Goal: Information Seeking & Learning: Learn about a topic

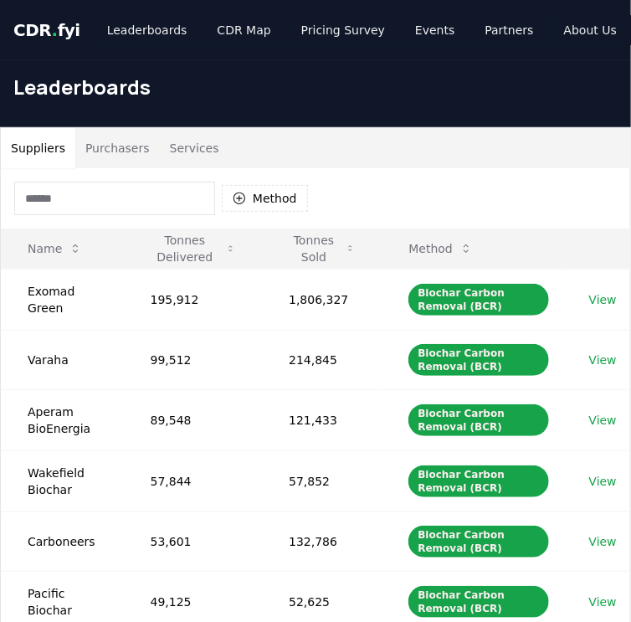
click at [379, 193] on div "Method" at bounding box center [316, 198] width 630 height 60
click at [127, 154] on button "Purchasers" at bounding box center [117, 148] width 85 height 40
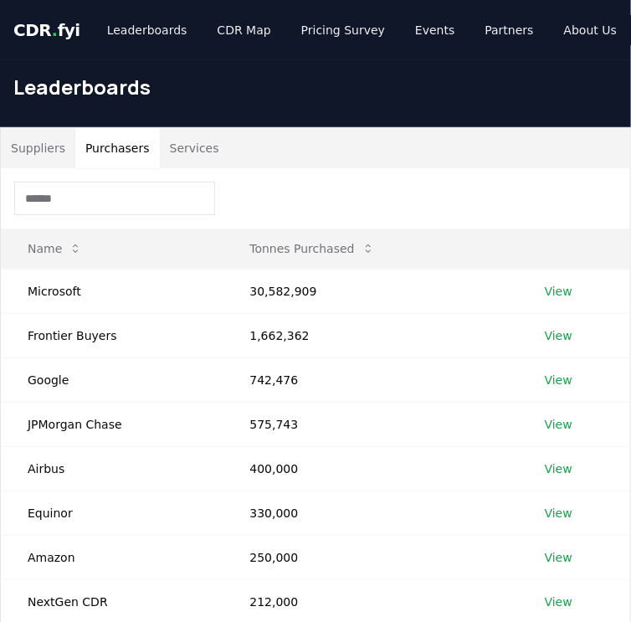
click at [437, 211] on div at bounding box center [316, 198] width 630 height 60
click at [61, 296] on td "Microsoft" at bounding box center [112, 291] width 222 height 44
click at [561, 290] on link "View" at bounding box center [559, 291] width 28 height 17
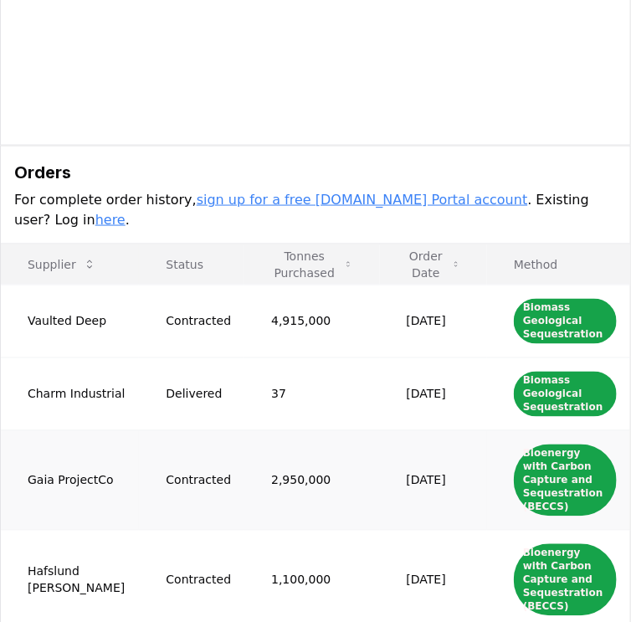
scroll to position [469, 0]
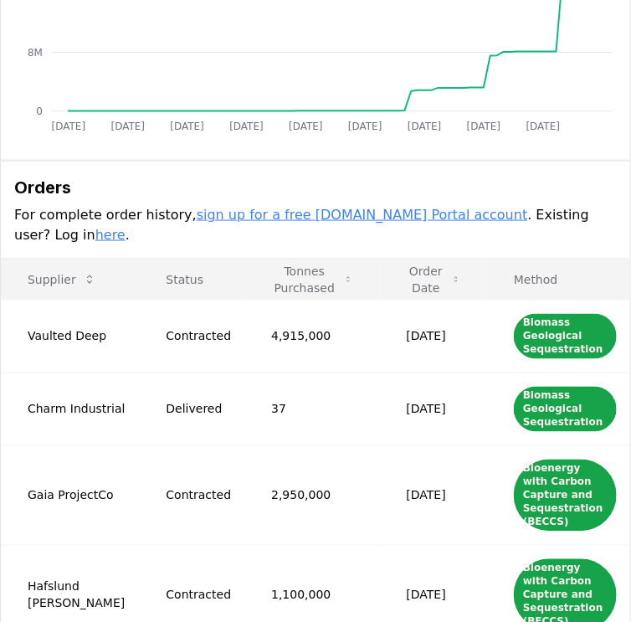
drag, startPoint x: 177, startPoint y: 199, endPoint x: 427, endPoint y: 193, distance: 250.4
drag, startPoint x: 153, startPoint y: 179, endPoint x: 109, endPoint y: 184, distance: 44.7
click at [109, 184] on div "Orders For complete order history, sign up for a free CDR.fyi Portal account . …" at bounding box center [316, 211] width 630 height 98
click at [442, 205] on p "For complete order history, sign up for a free CDR.fyi Portal account . Existin…" at bounding box center [315, 225] width 603 height 40
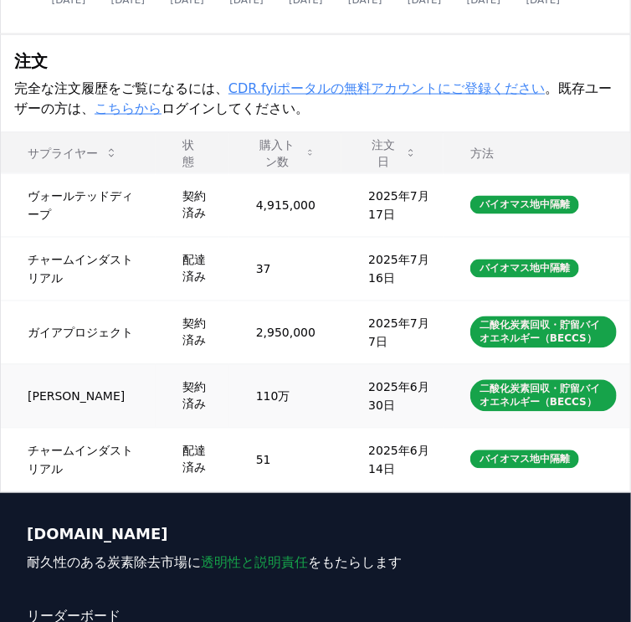
scroll to position [596, 0]
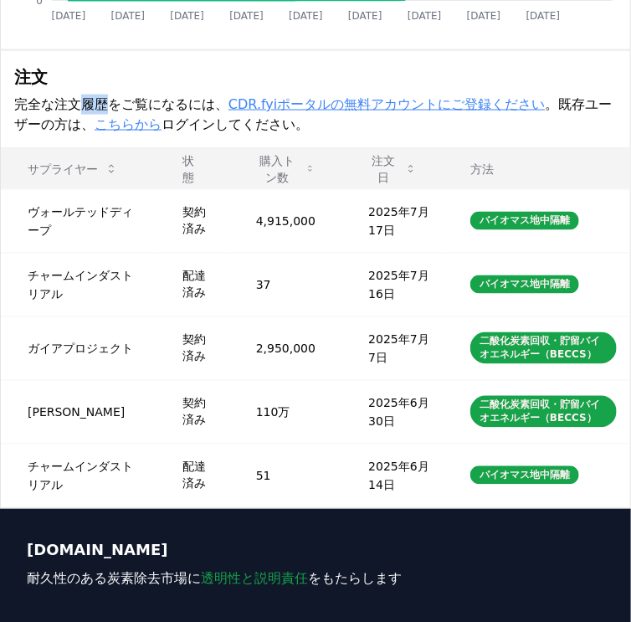
drag, startPoint x: 102, startPoint y: 126, endPoint x: 87, endPoint y: 136, distance: 18.1
click at [80, 112] on font "完全な注文履歴をご覧になるには、" at bounding box center [121, 104] width 214 height 16
click at [166, 189] on th "状態" at bounding box center [193, 169] width 74 height 40
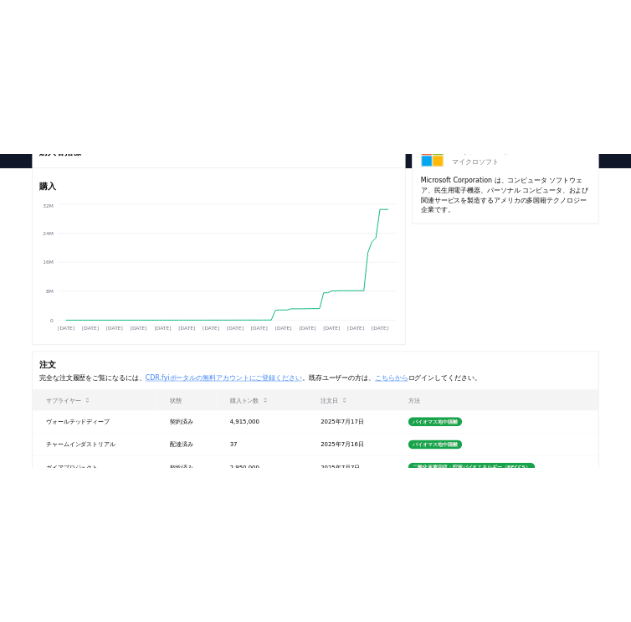
scroll to position [201, 0]
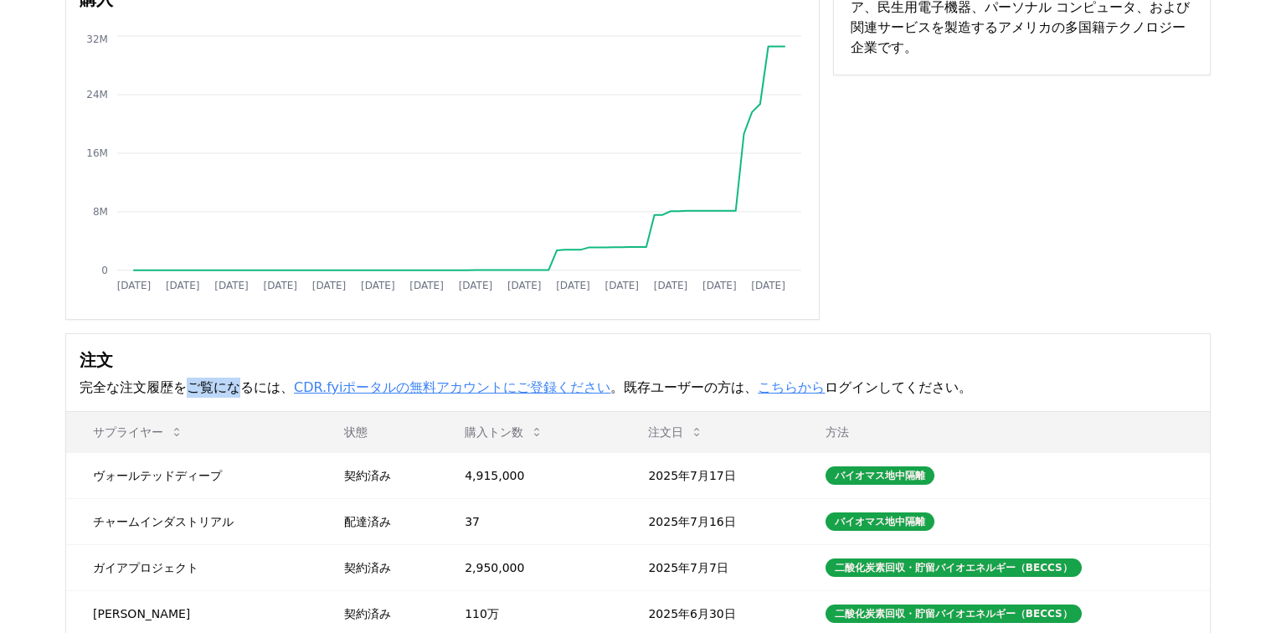
drag, startPoint x: 176, startPoint y: 412, endPoint x: 220, endPoint y: 412, distance: 44.4
click at [220, 395] on font "完全な注文履歴をご覧になるには、" at bounding box center [187, 387] width 214 height 16
click at [460, 395] on font "CDR.fyiポータルの無料アカウントにご登録ください" at bounding box center [452, 387] width 316 height 16
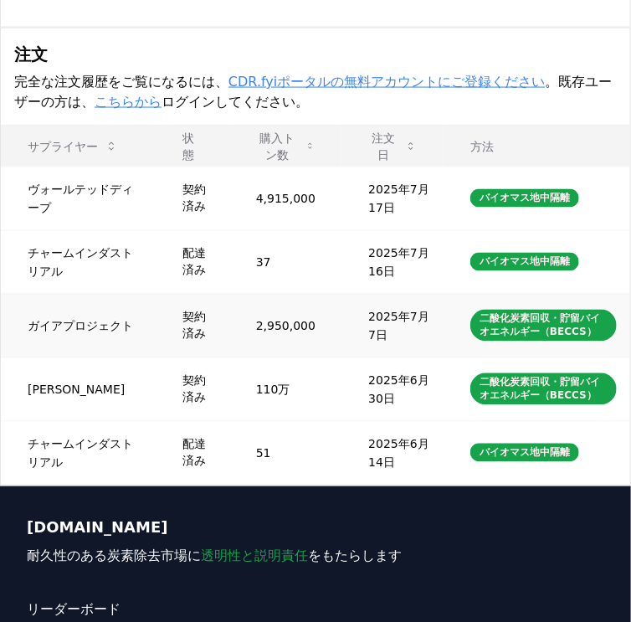
scroll to position [603, 0]
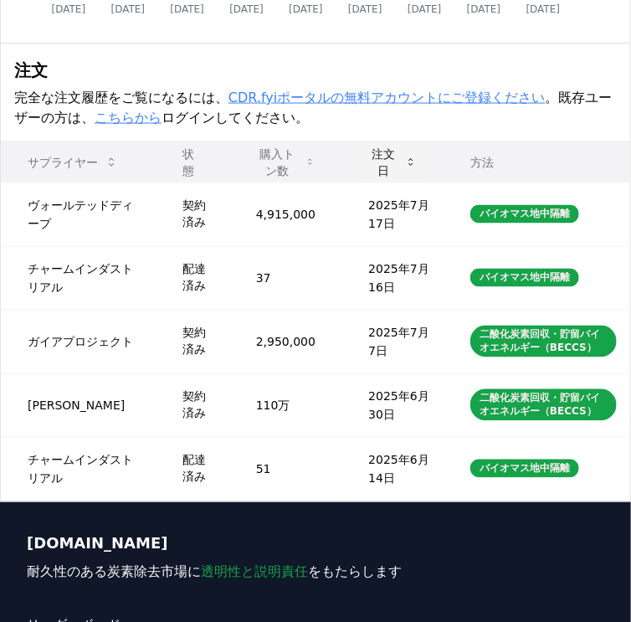
click at [372, 177] on font "注文日" at bounding box center [383, 162] width 23 height 30
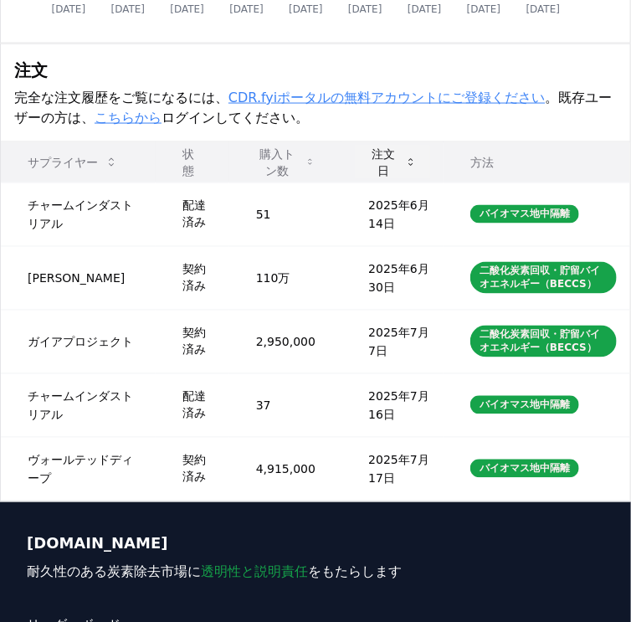
click at [372, 177] on font "注文日" at bounding box center [383, 162] width 23 height 30
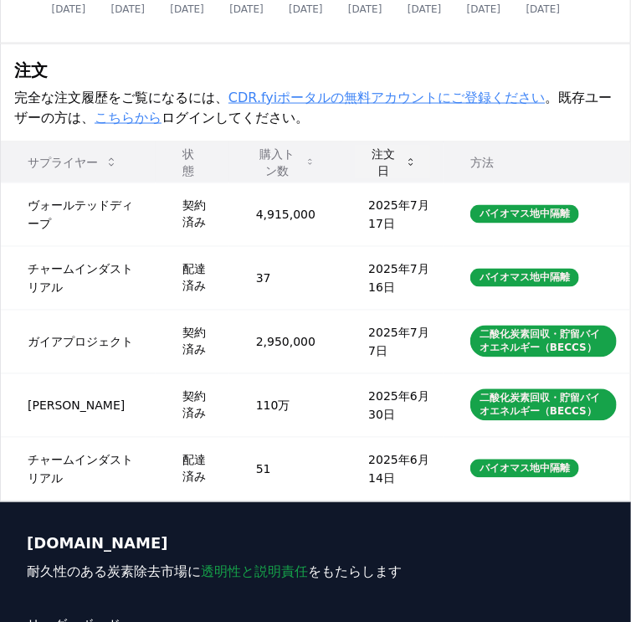
click at [372, 177] on font "注文日" at bounding box center [383, 162] width 23 height 30
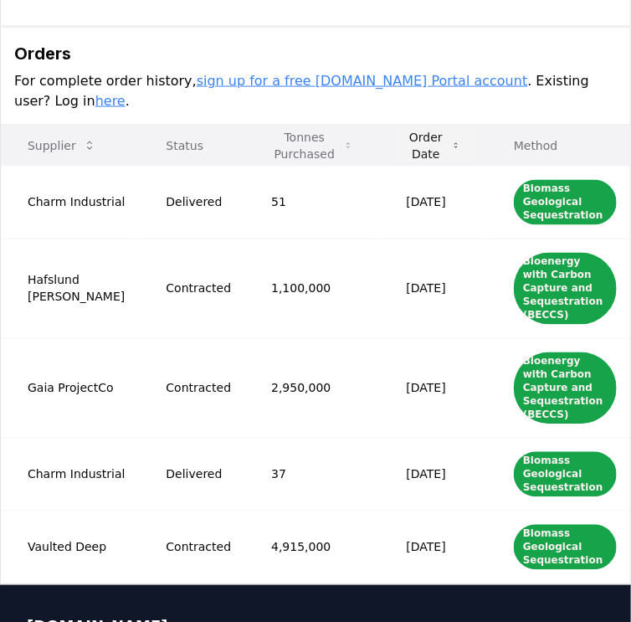
scroll to position [543, 0]
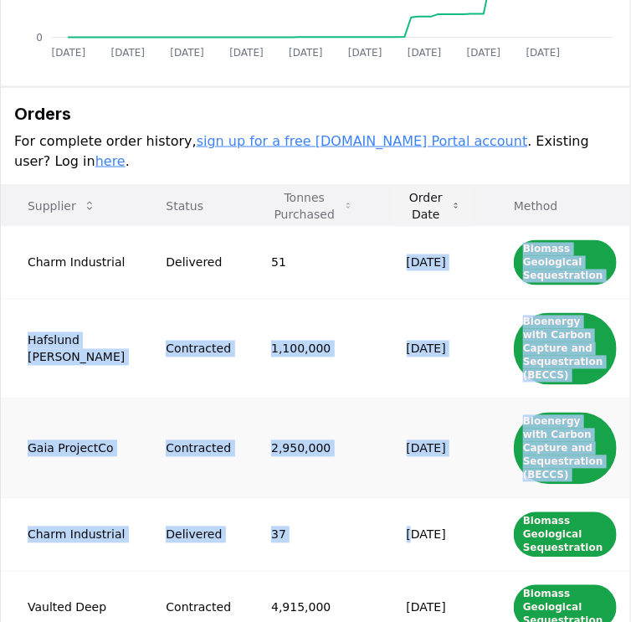
drag, startPoint x: 380, startPoint y: 208, endPoint x: 394, endPoint y: 412, distance: 204.8
click at [388, 426] on tbody "Charm Industrial Delivered 51 Jun 14, 2025 Biomass Geological Sequestration Haf…" at bounding box center [316, 435] width 630 height 418
click at [394, 412] on td "Jul 07, 2025" at bounding box center [433, 449] width 107 height 100
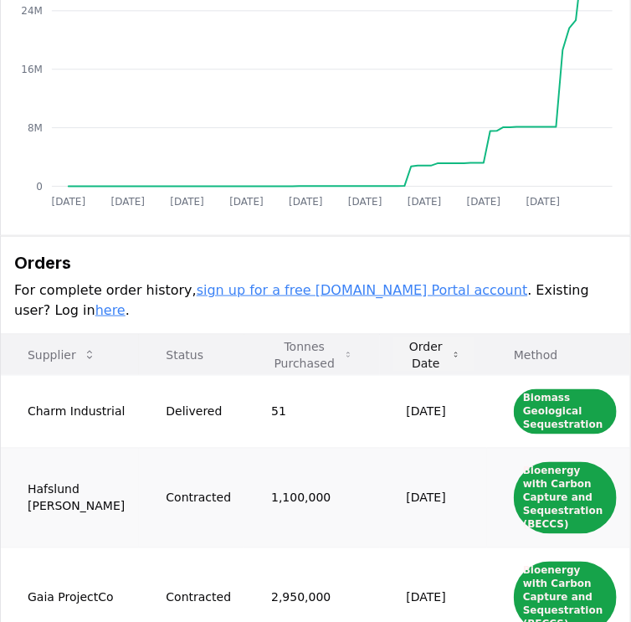
scroll to position [342, 0]
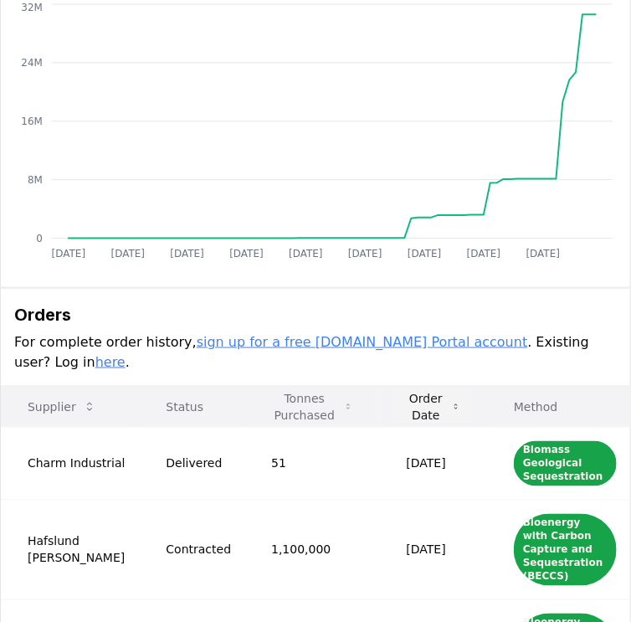
click at [295, 302] on h3 "Orders" at bounding box center [315, 314] width 603 height 25
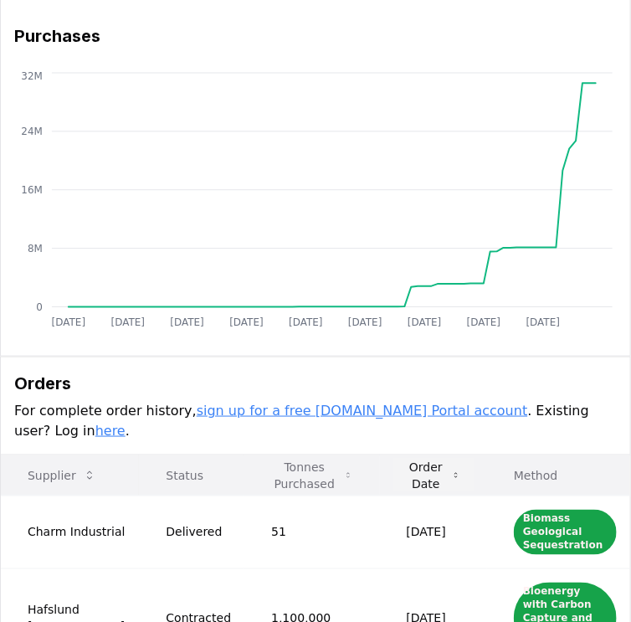
scroll to position [335, 0]
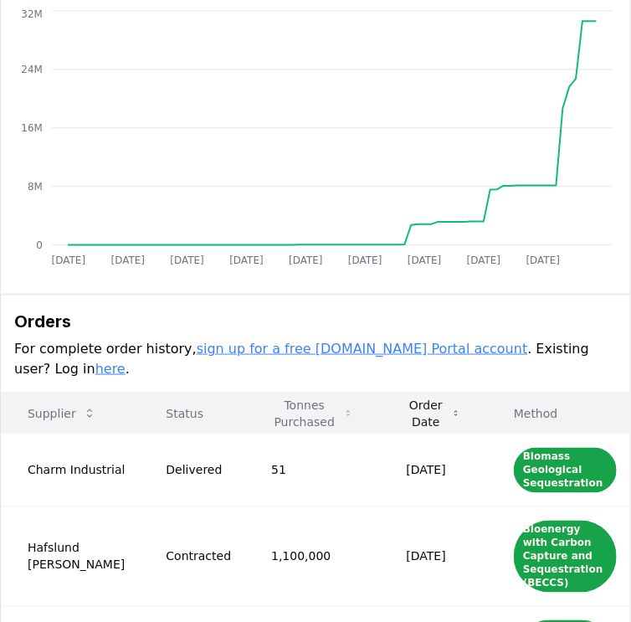
click at [277, 309] on h3 "Orders" at bounding box center [315, 321] width 603 height 25
click at [401, 341] on link "sign up for a free [DOMAIN_NAME] Portal account" at bounding box center [363, 349] width 332 height 16
click at [358, 341] on link "sign up for a free [DOMAIN_NAME] Portal account" at bounding box center [363, 349] width 332 height 16
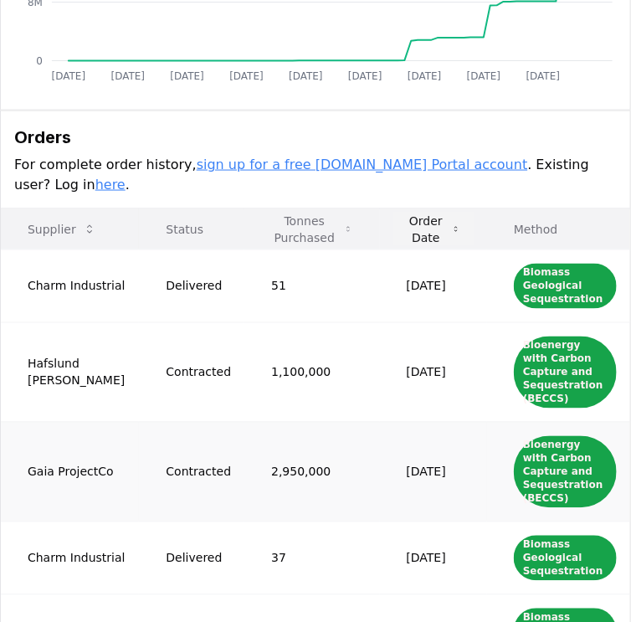
scroll to position [536, 0]
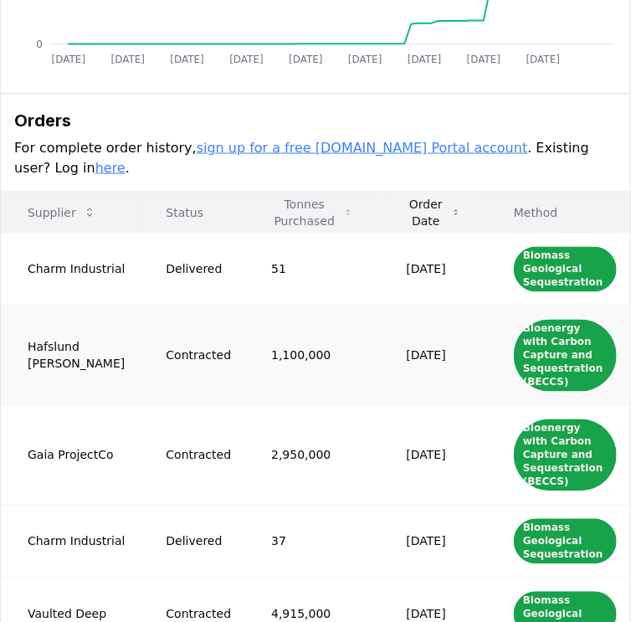
click at [354, 306] on td "1,100,000" at bounding box center [311, 356] width 135 height 100
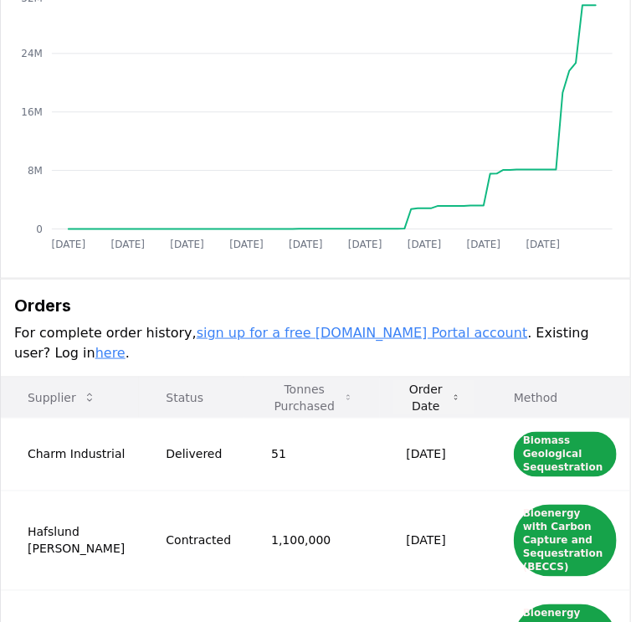
scroll to position [335, 0]
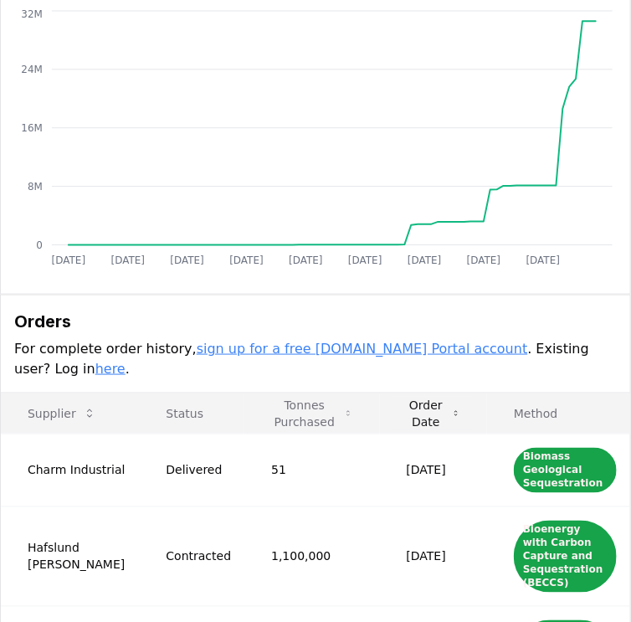
click at [126, 361] on link "here" at bounding box center [110, 369] width 30 height 16
click at [424, 309] on h3 "Orders" at bounding box center [315, 321] width 603 height 25
click at [423, 309] on h3 "Orders" at bounding box center [315, 321] width 603 height 25
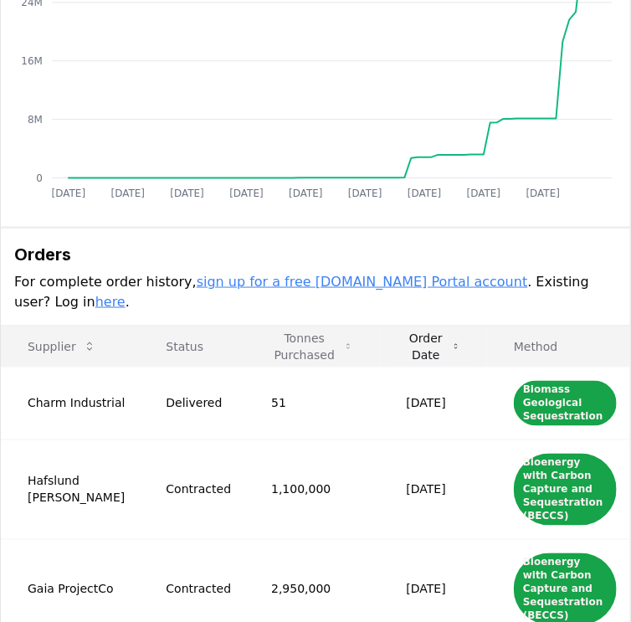
scroll to position [536, 0]
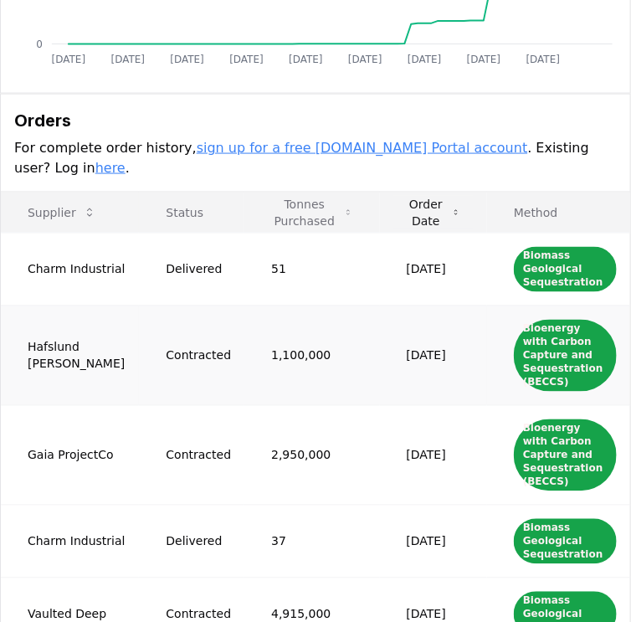
click at [244, 320] on td "1,100,000" at bounding box center [311, 356] width 135 height 100
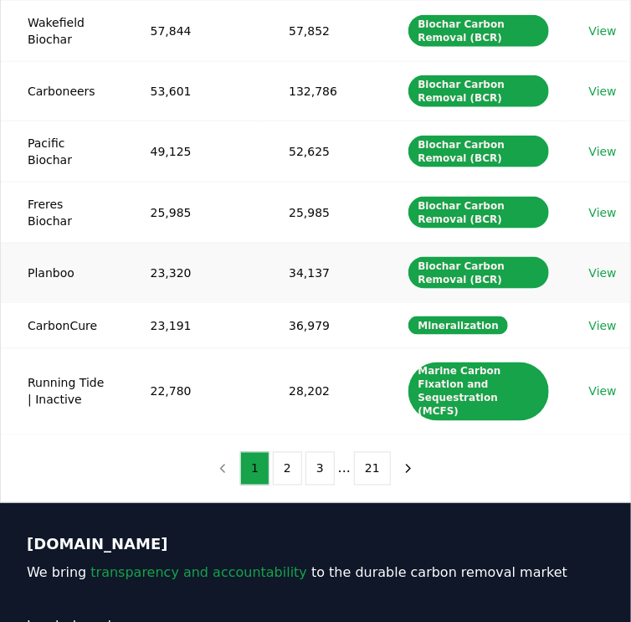
scroll to position [67, 0]
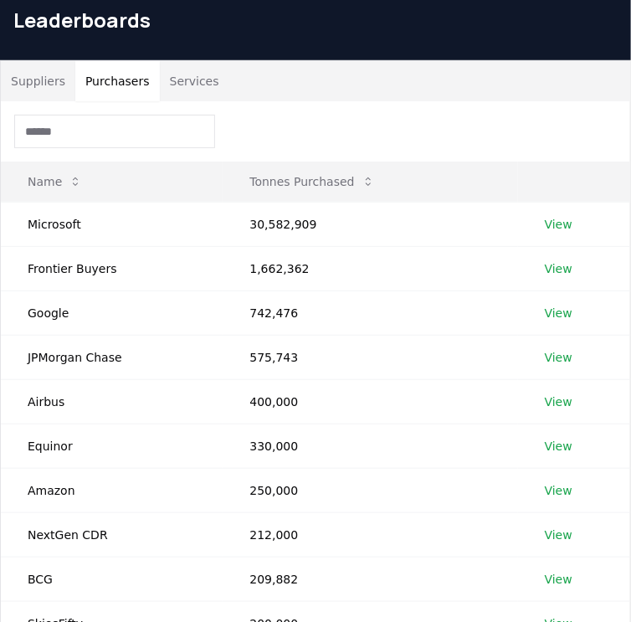
click at [116, 85] on button "Purchasers" at bounding box center [117, 81] width 85 height 40
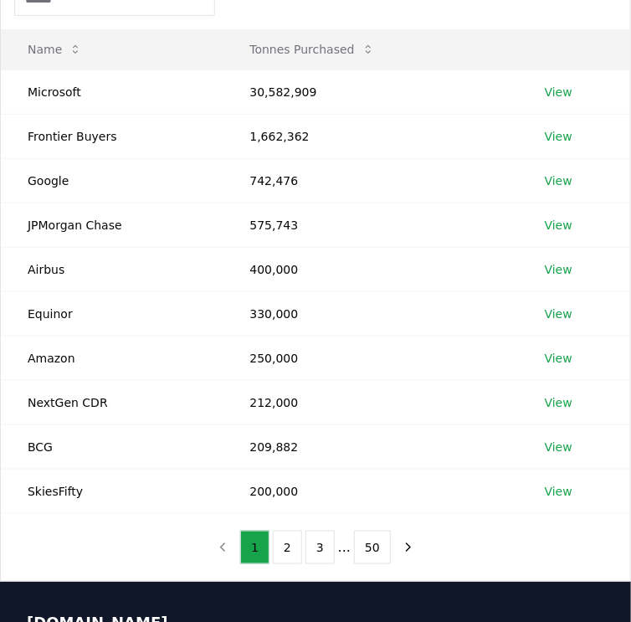
scroll to position [132, 0]
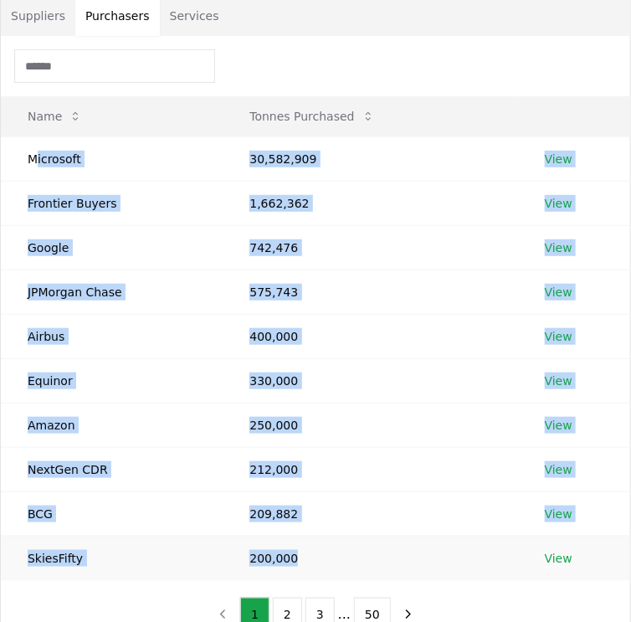
drag, startPoint x: 33, startPoint y: 154, endPoint x: 390, endPoint y: 558, distance: 538.6
click at [394, 558] on tbody "Microsoft 30,582,909 View Frontier Buyers 1,662,362 View Google 742,476 View JP…" at bounding box center [316, 358] width 630 height 444
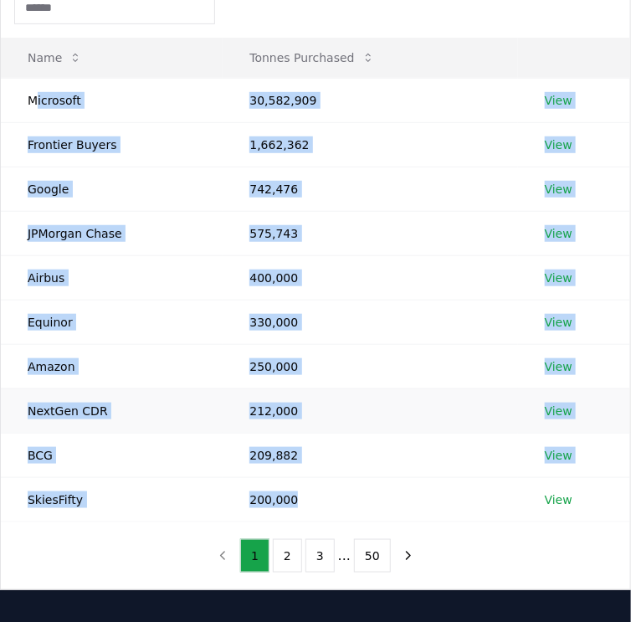
scroll to position [199, 0]
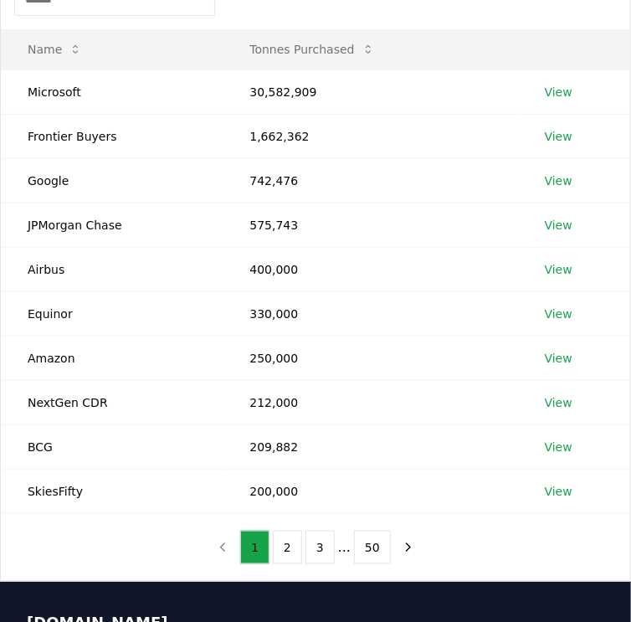
click at [466, 531] on div "Name Tonnes Purchased Microsoft 30,582,909 View Frontier Buyers 1,662,362 View …" at bounding box center [316, 275] width 630 height 612
click at [564, 269] on link "View" at bounding box center [559, 269] width 28 height 17
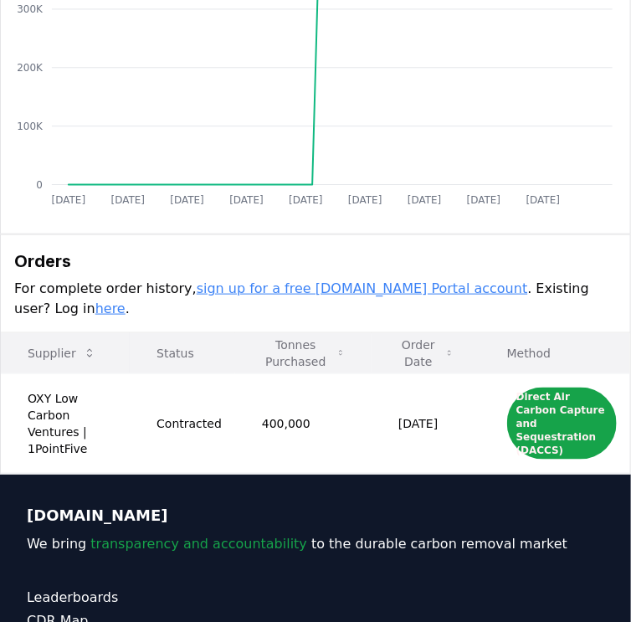
scroll to position [268, 0]
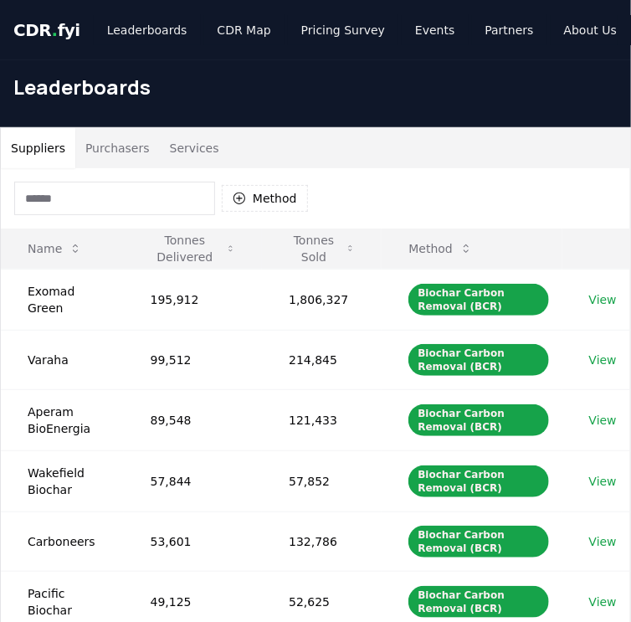
click at [116, 147] on button "Purchasers" at bounding box center [117, 148] width 85 height 40
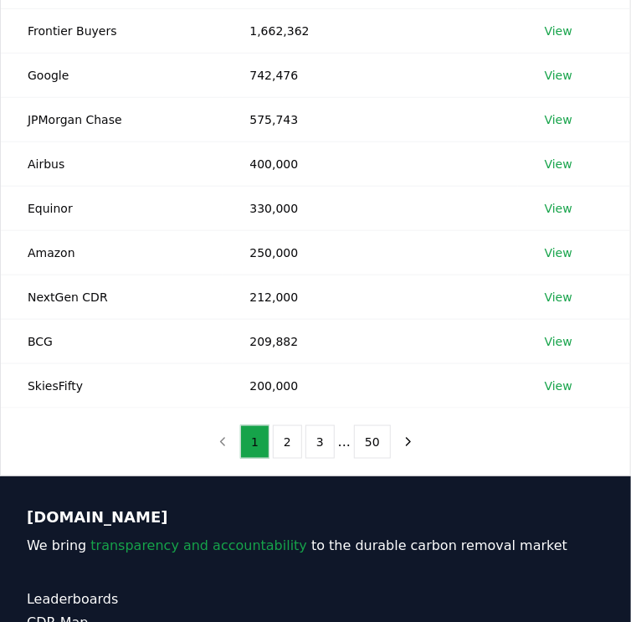
scroll to position [335, 0]
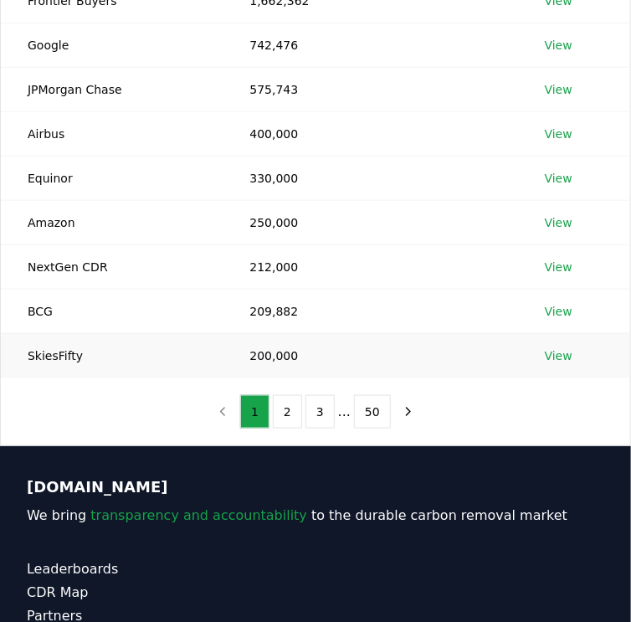
click at [567, 353] on link "View" at bounding box center [559, 355] width 28 height 17
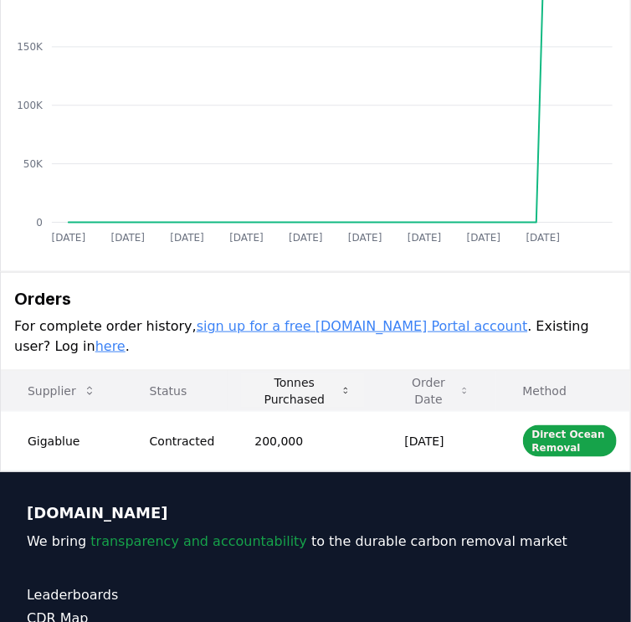
scroll to position [335, 0]
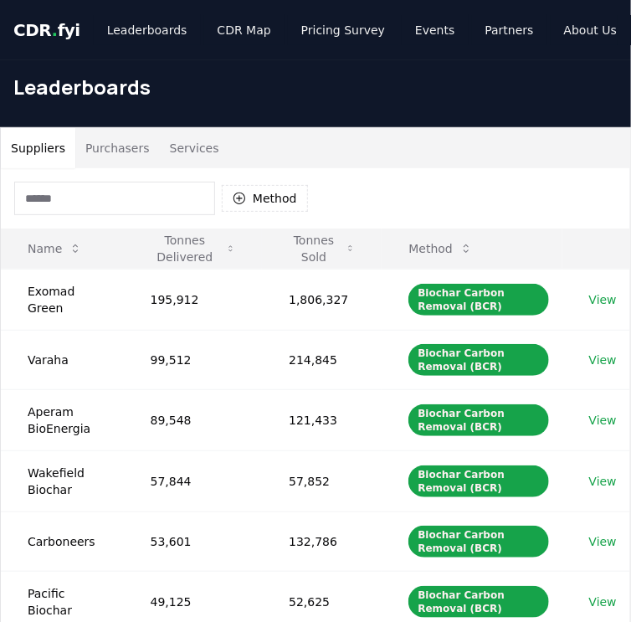
click at [116, 151] on button "Purchasers" at bounding box center [117, 148] width 85 height 40
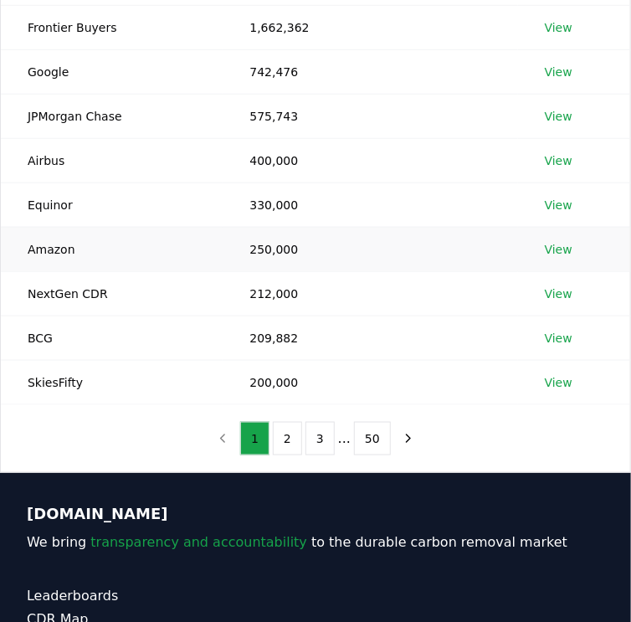
scroll to position [335, 0]
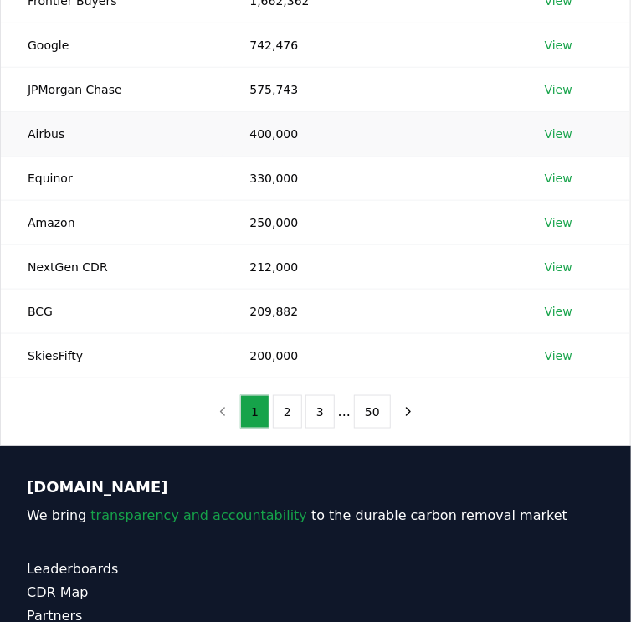
click at [558, 136] on link "View" at bounding box center [559, 134] width 28 height 17
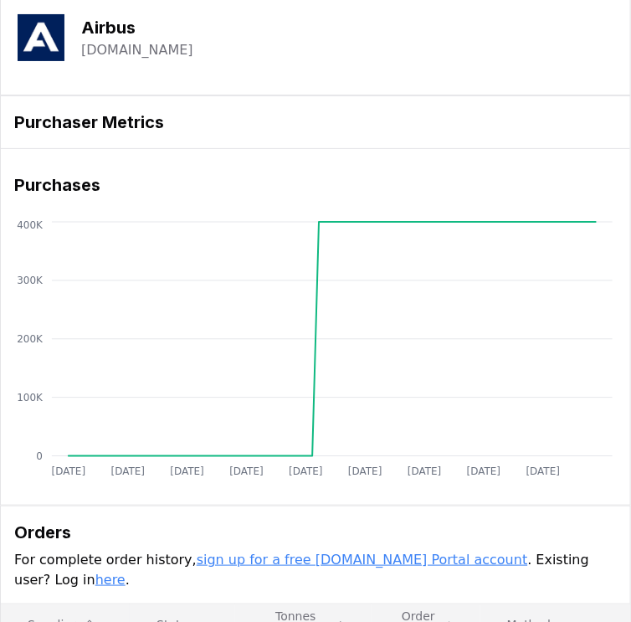
scroll to position [402, 0]
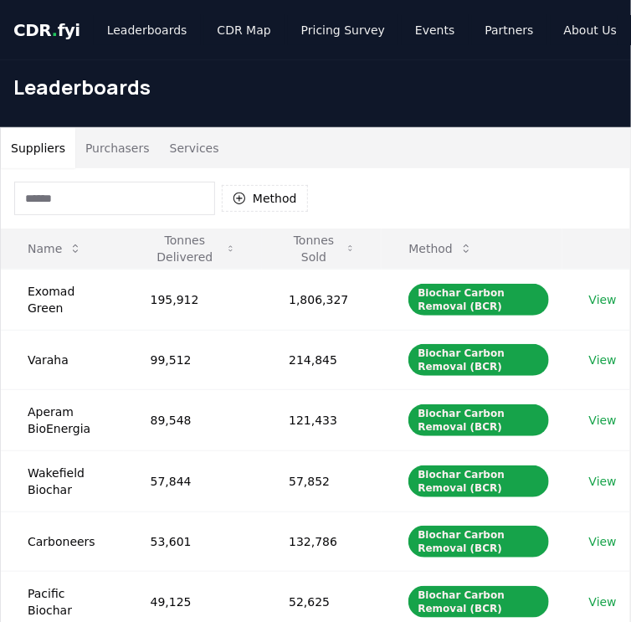
click at [111, 147] on button "Purchasers" at bounding box center [117, 148] width 85 height 40
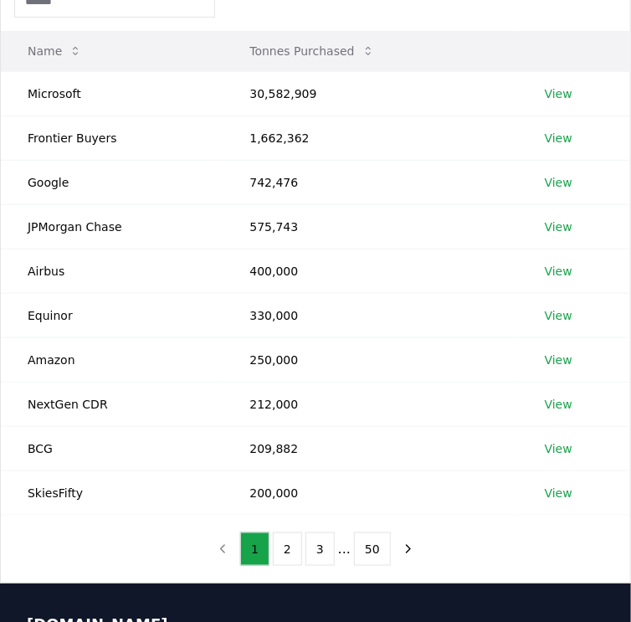
scroll to position [201, 0]
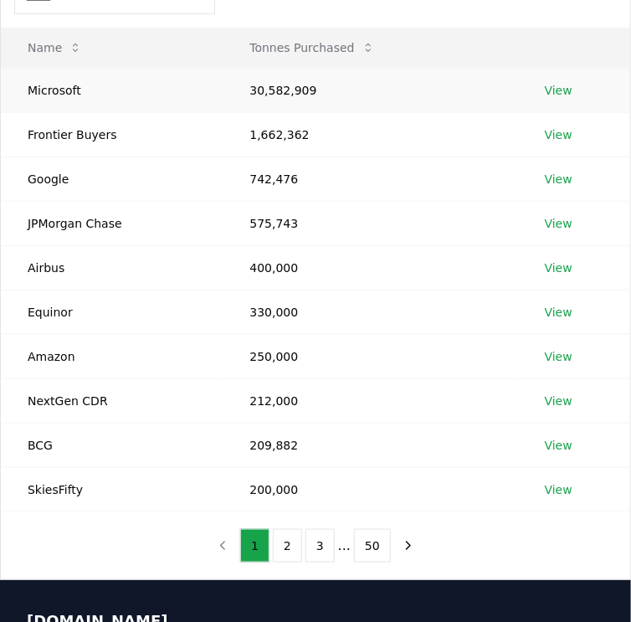
click at [563, 77] on td "View" at bounding box center [574, 90] width 112 height 44
click at [563, 90] on link "View" at bounding box center [559, 90] width 28 height 17
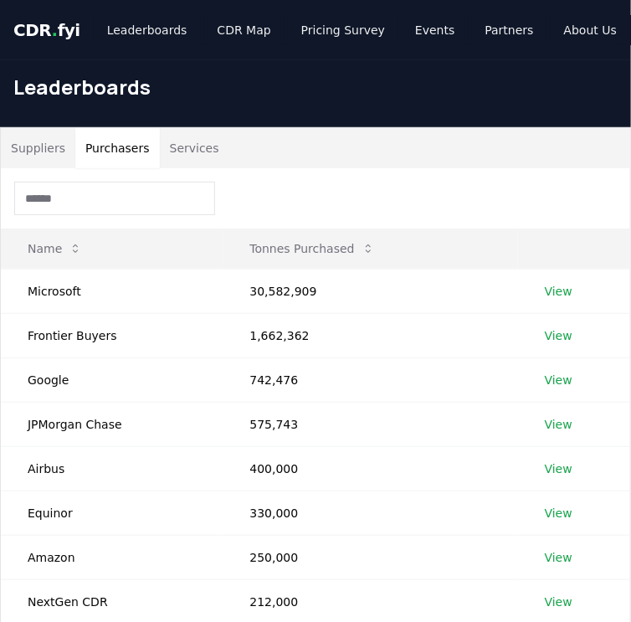
click at [126, 151] on button "Purchasers" at bounding box center [117, 148] width 85 height 40
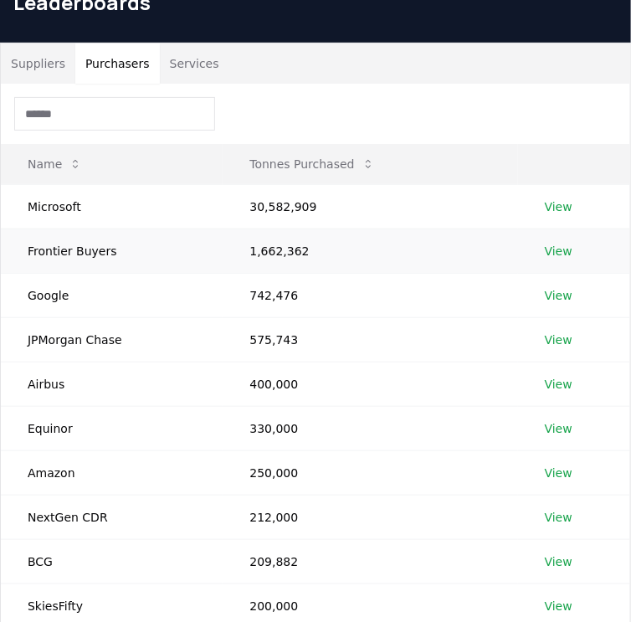
scroll to position [134, 0]
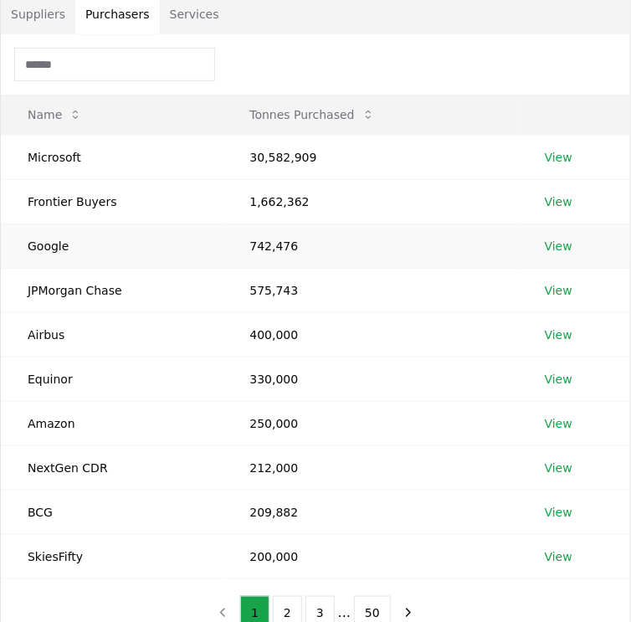
click at [547, 239] on link "View" at bounding box center [559, 246] width 28 height 17
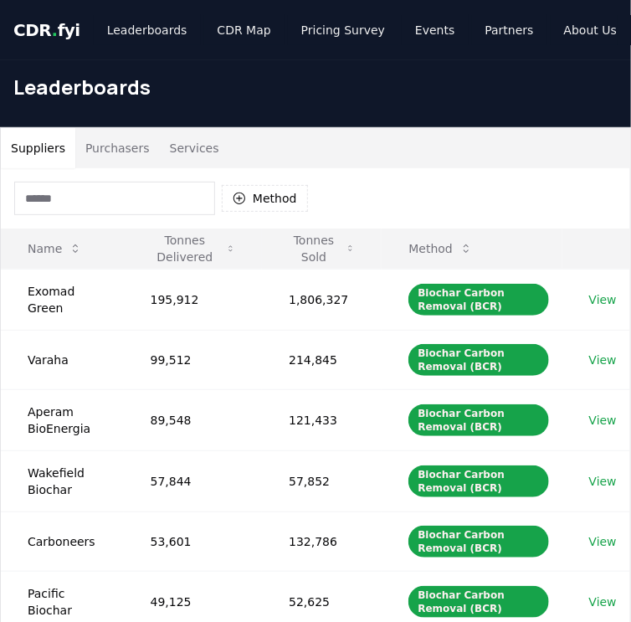
click at [332, 213] on div "Method" at bounding box center [316, 198] width 630 height 60
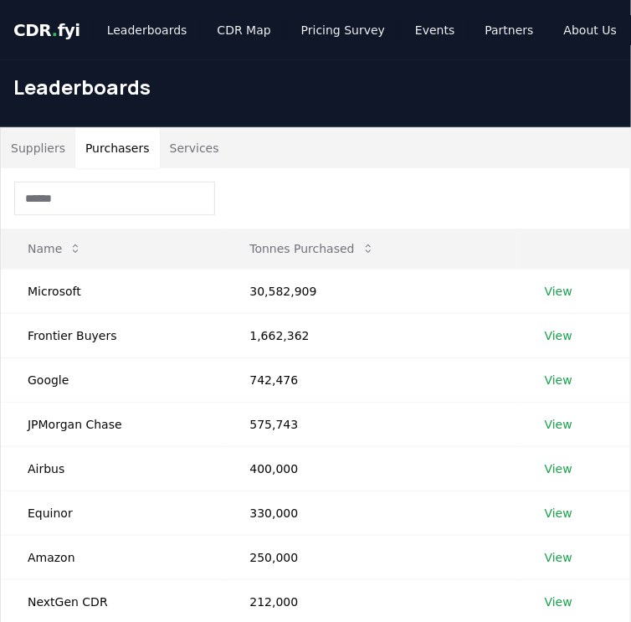
click at [116, 150] on button "Purchasers" at bounding box center [117, 148] width 85 height 40
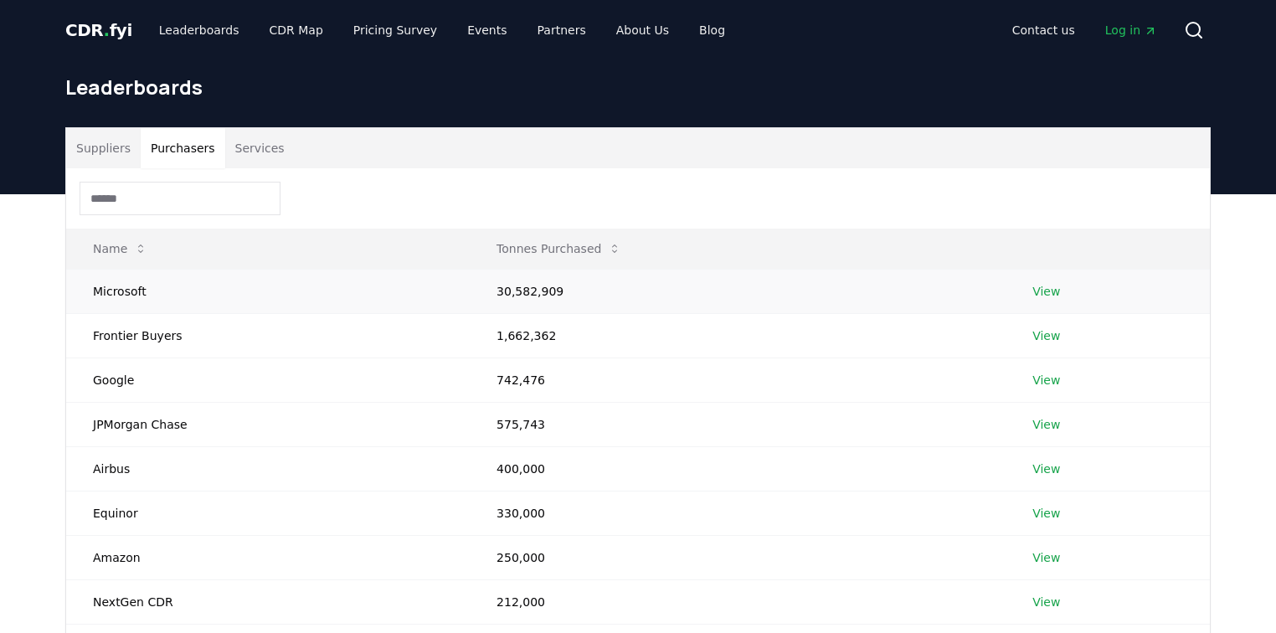
click at [630, 286] on link "View" at bounding box center [1046, 291] width 28 height 17
click at [49, 294] on div "Suppliers Purchasers Services Name Tonnes Purchased Microsoft 30,582,909 View F…" at bounding box center [638, 521] width 1276 height 654
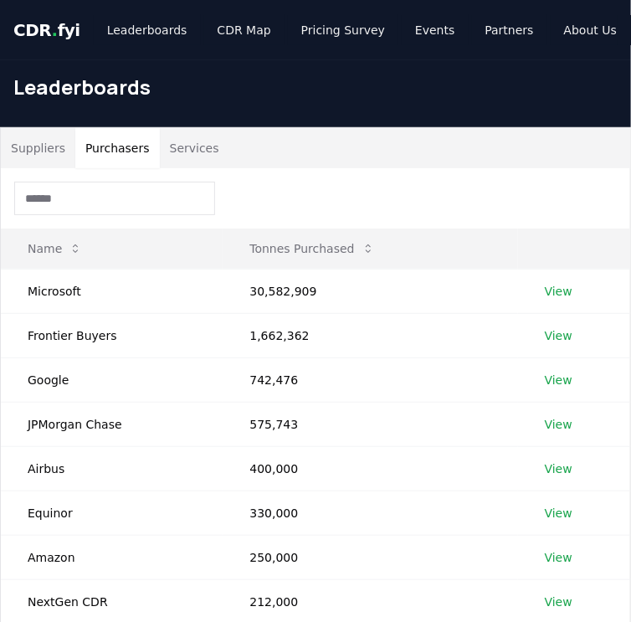
click at [491, 179] on div at bounding box center [316, 198] width 630 height 60
click at [544, 291] on td "View" at bounding box center [574, 291] width 112 height 44
click at [548, 294] on link "View" at bounding box center [559, 291] width 28 height 17
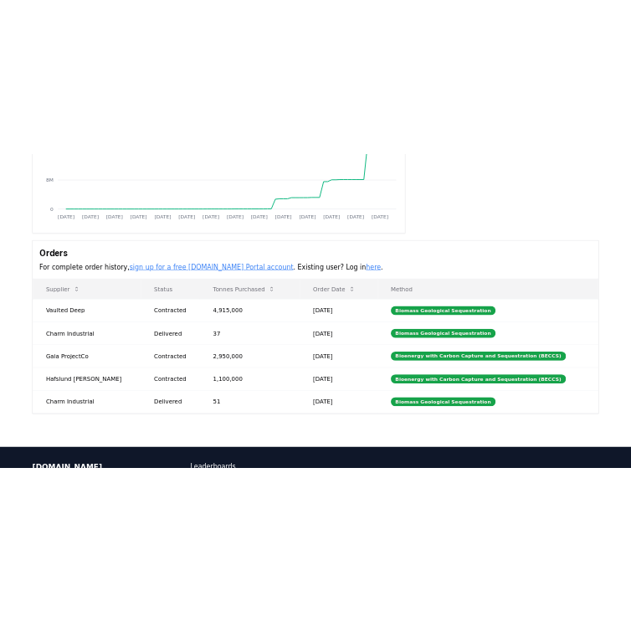
scroll to position [402, 0]
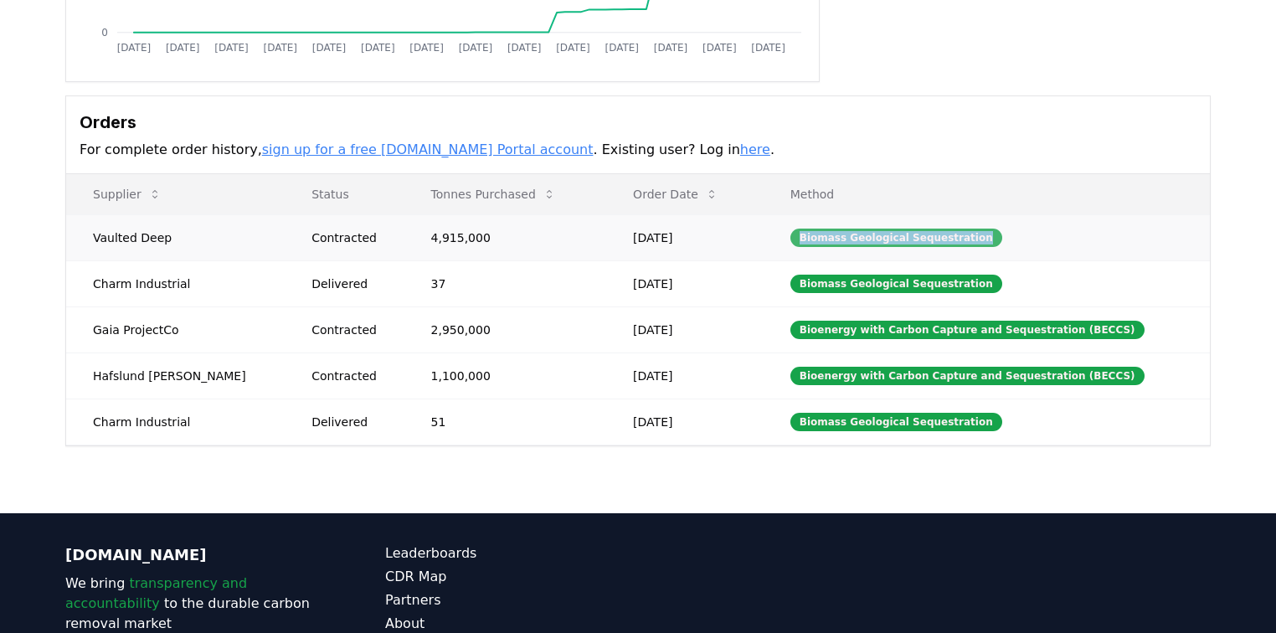
drag, startPoint x: 799, startPoint y: 236, endPoint x: 969, endPoint y: 236, distance: 170.0
click at [969, 236] on div "Biomass Geological Sequestration" at bounding box center [896, 238] width 212 height 18
click at [788, 166] on div "Orders For complete order history, sign up for a free [DOMAIN_NAME] Portal acco…" at bounding box center [638, 135] width 1144 height 78
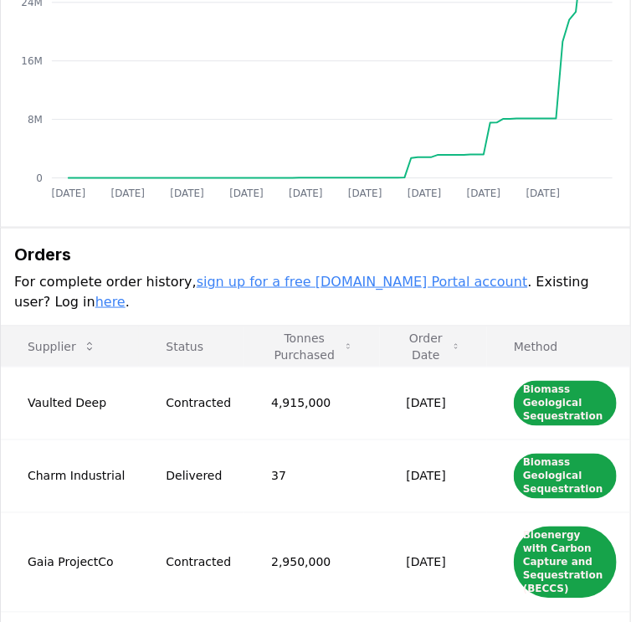
drag, startPoint x: 63, startPoint y: 270, endPoint x: 62, endPoint y: 279, distance: 9.2
click at [63, 272] on p "For complete order history, sign up for a free [DOMAIN_NAME] Portal account . E…" at bounding box center [315, 292] width 603 height 40
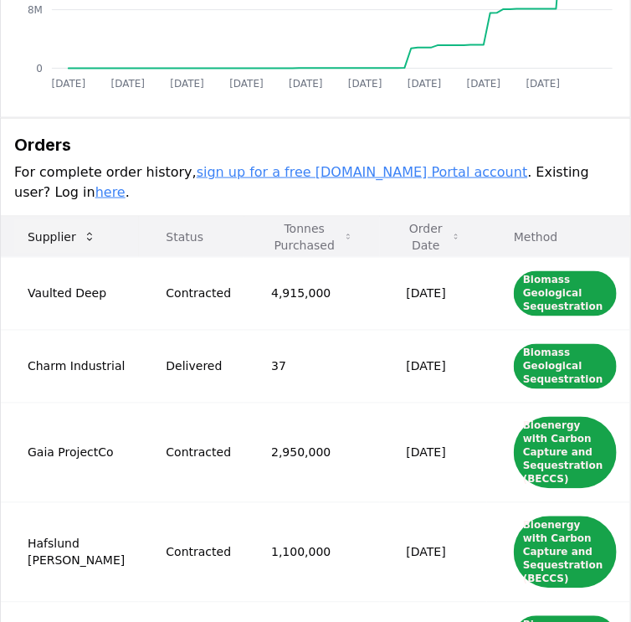
scroll to position [603, 0]
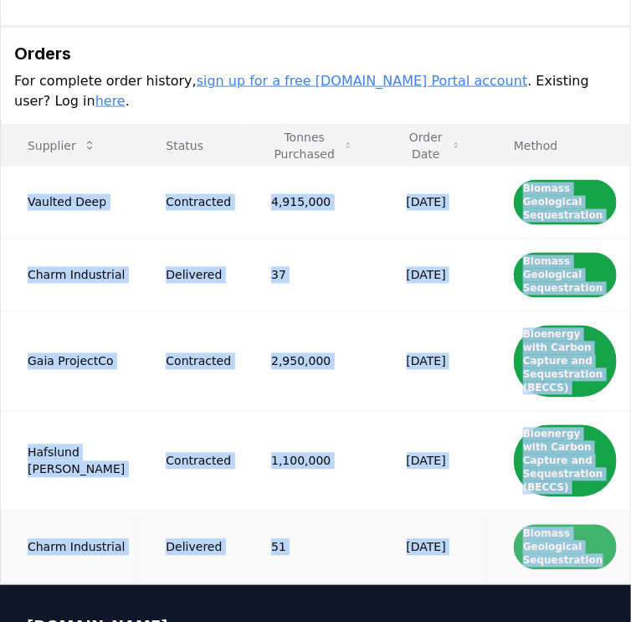
drag, startPoint x: 23, startPoint y: 149, endPoint x: 599, endPoint y: 449, distance: 649.3
click at [598, 448] on tbody "Vaulted Deep Contracted 4,915,000 [DATE] Biomass Geological Sequestration Charm…" at bounding box center [316, 375] width 630 height 418
copy tbody "Vaulted Deep Contracted 4,915,000 [DATE] Biomass Geological Sequestration Charm…"
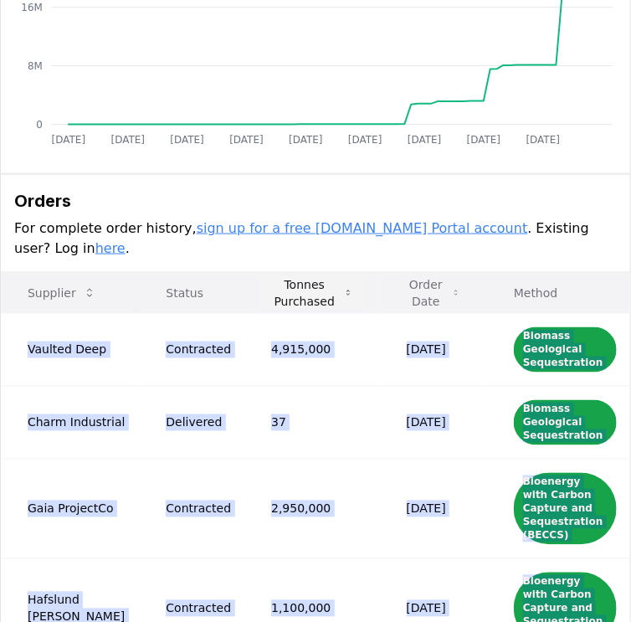
scroll to position [469, 0]
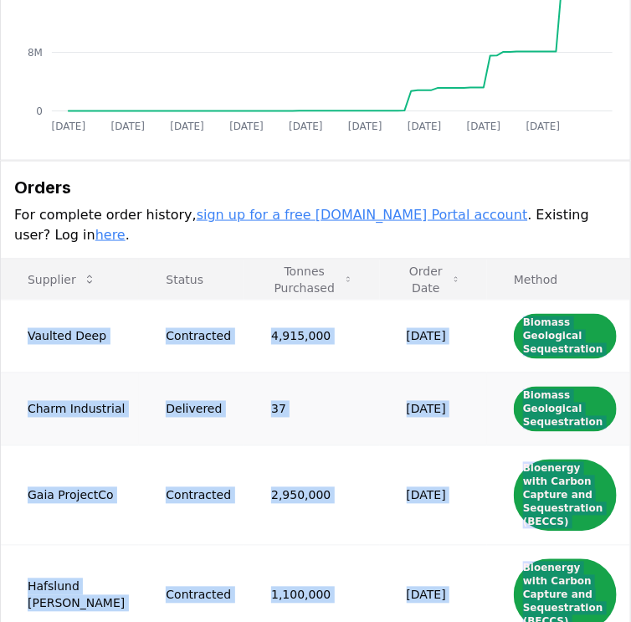
click at [516, 373] on td "Biomass Geological Sequestration" at bounding box center [558, 409] width 143 height 73
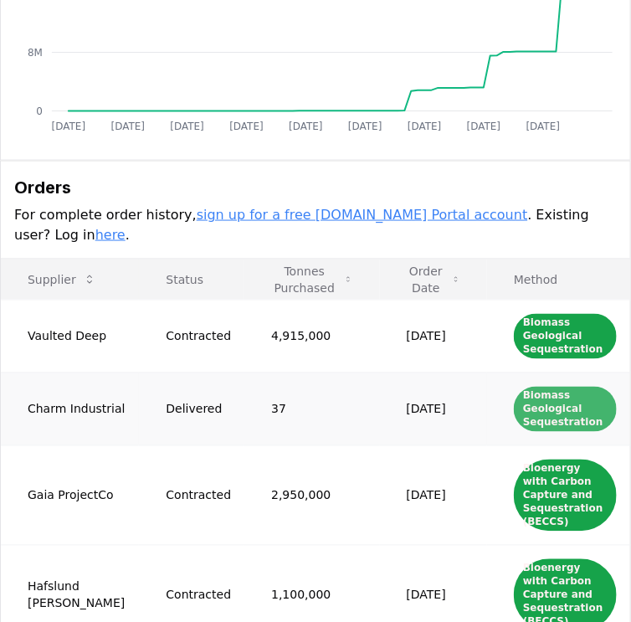
scroll to position [536, 0]
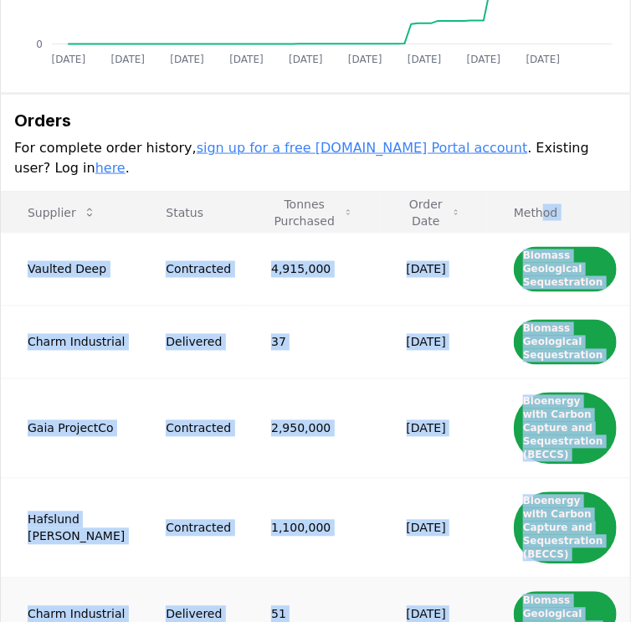
drag, startPoint x: 522, startPoint y: 175, endPoint x: 626, endPoint y: 491, distance: 333.3
click at [589, 527] on table "Supplier Status Tonnes Purchased Order Date Method Vaulted Deep Contracted 4,91…" at bounding box center [316, 422] width 630 height 459
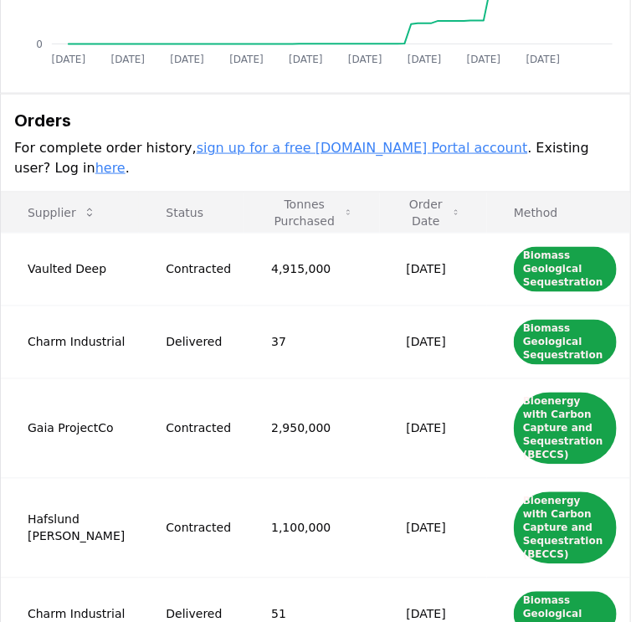
click at [309, 108] on h3 "Orders" at bounding box center [315, 120] width 603 height 25
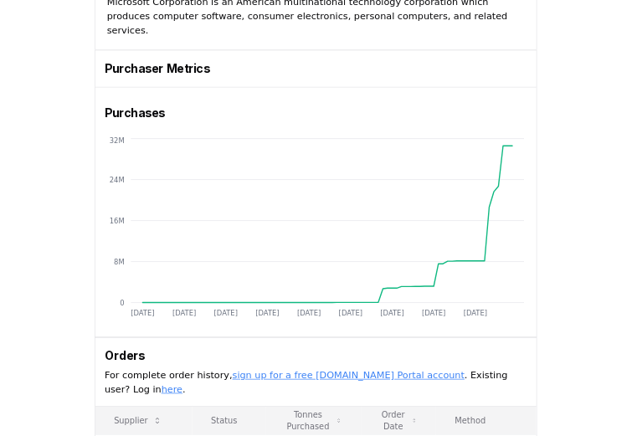
scroll to position [0, 0]
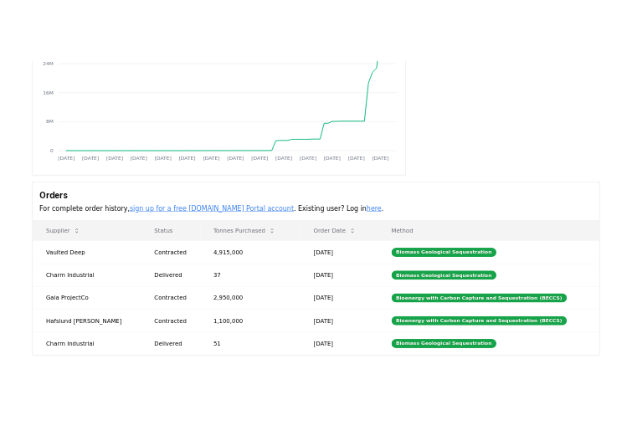
scroll to position [268, 0]
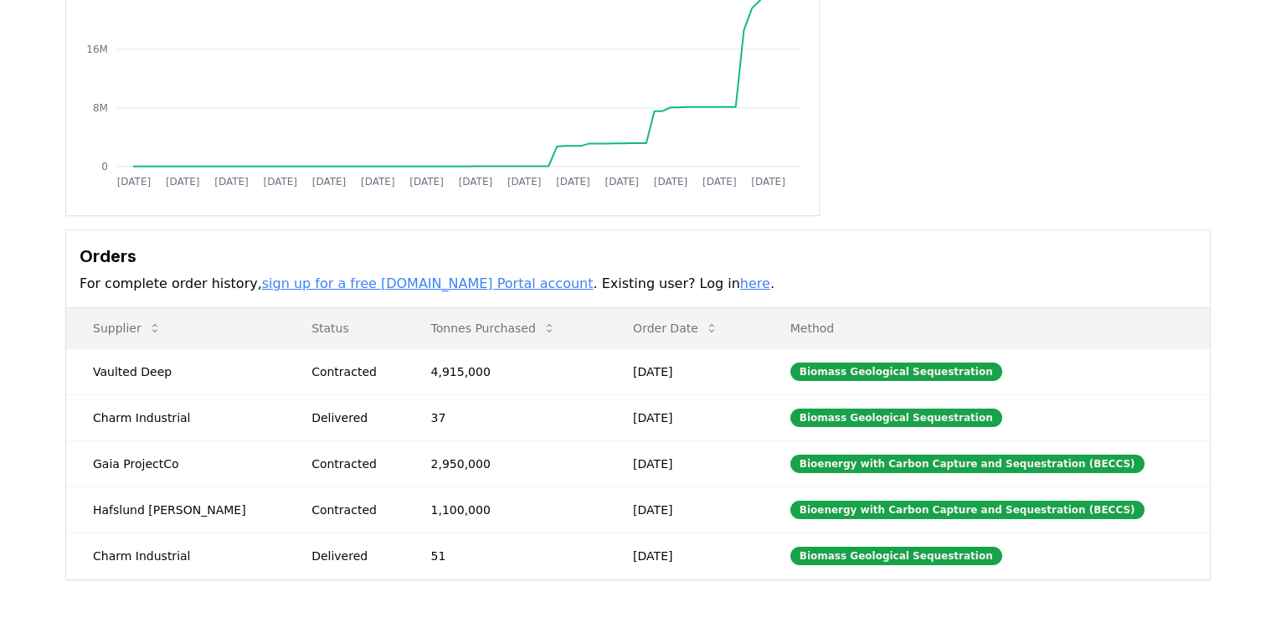
click at [630, 255] on h3 "Orders" at bounding box center [638, 256] width 1117 height 25
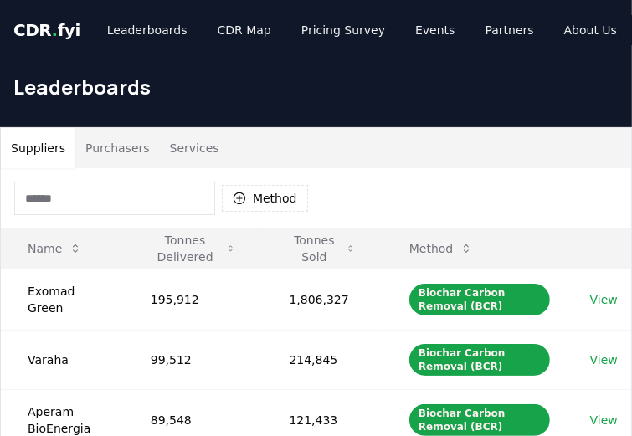
drag, startPoint x: 104, startPoint y: 151, endPoint x: 139, endPoint y: 132, distance: 39.7
click at [104, 151] on button "Purchasers" at bounding box center [117, 148] width 85 height 40
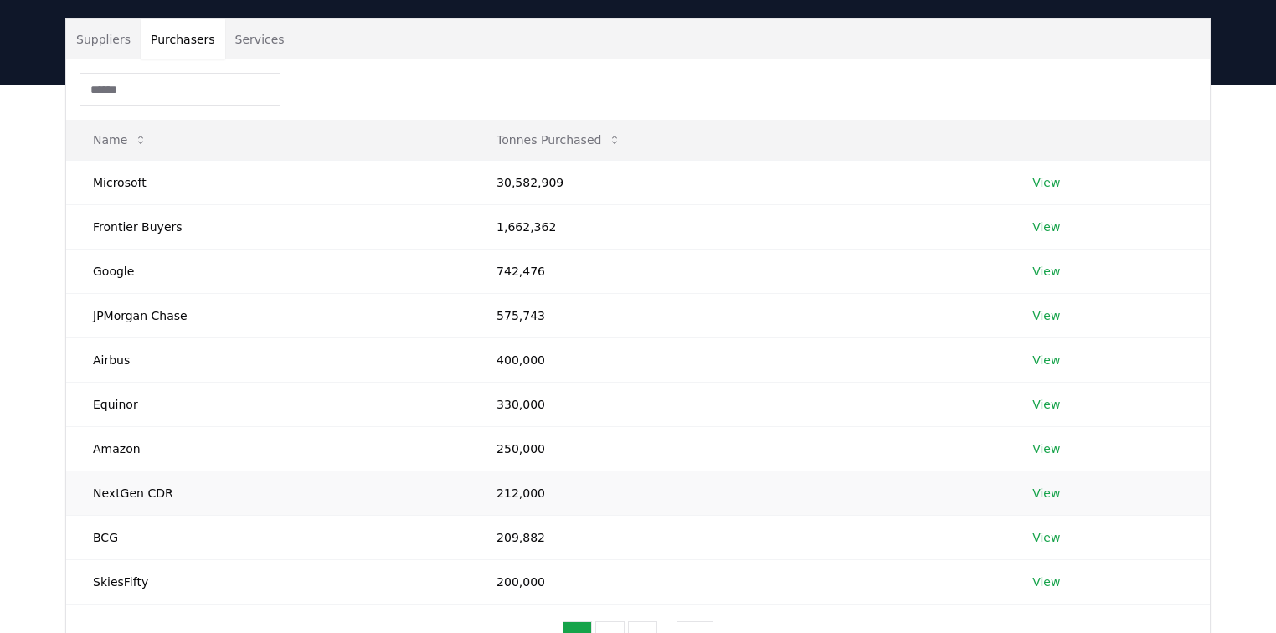
scroll to position [134, 0]
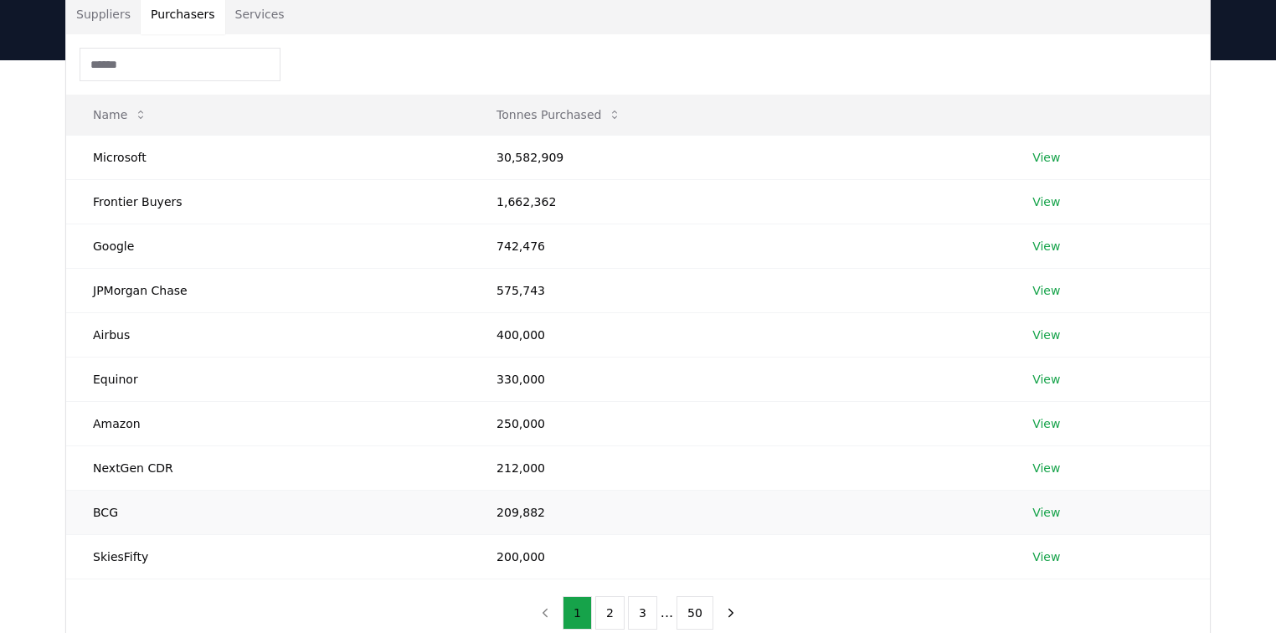
click at [1041, 512] on link "View" at bounding box center [1046, 512] width 28 height 17
click at [610, 602] on button "2" at bounding box center [609, 612] width 29 height 33
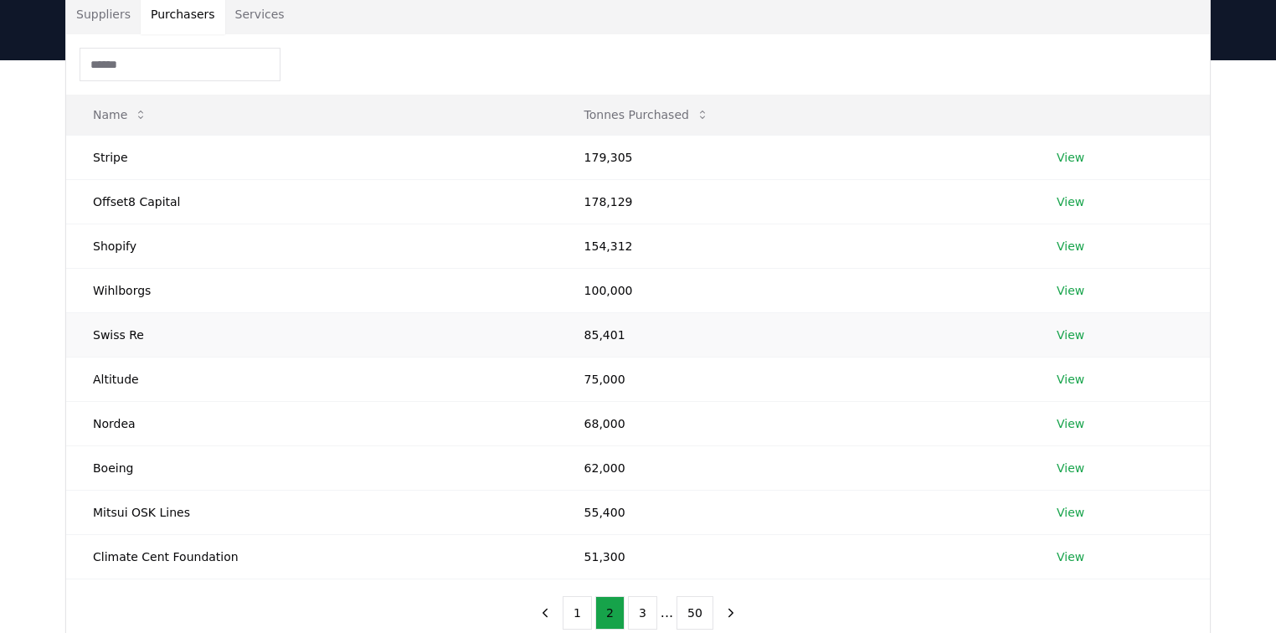
click at [1073, 337] on link "View" at bounding box center [1071, 335] width 28 height 17
click at [646, 605] on button "3" at bounding box center [642, 612] width 29 height 33
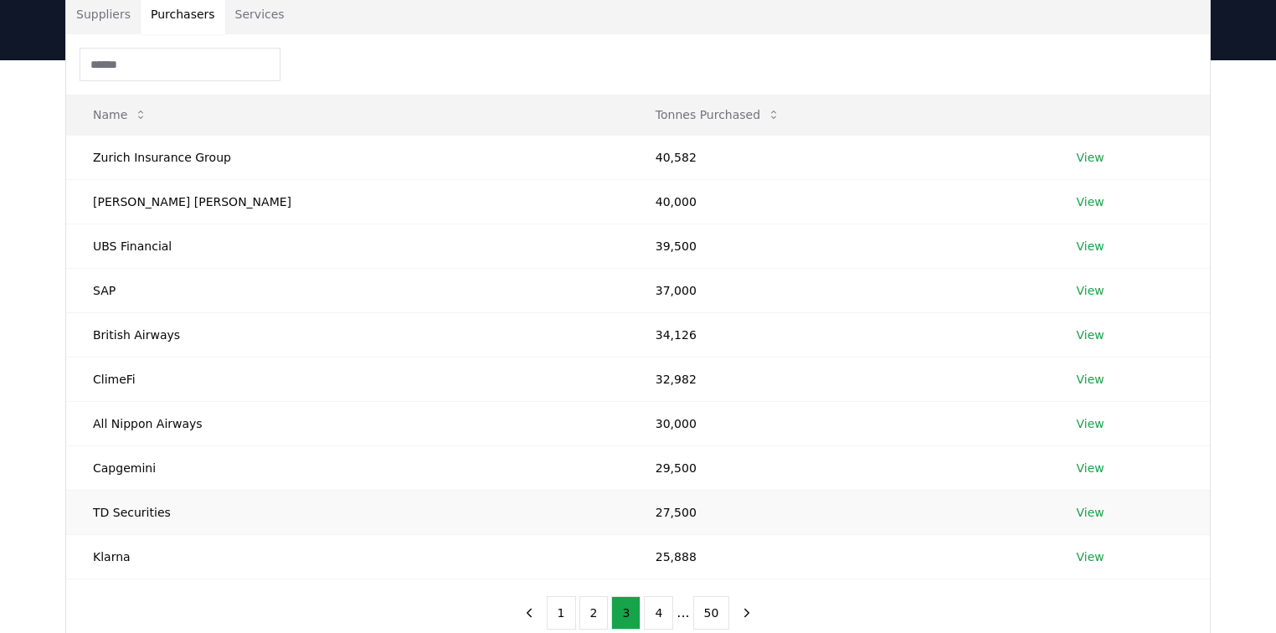
click at [1077, 509] on link "View" at bounding box center [1091, 512] width 28 height 17
click at [1077, 159] on link "View" at bounding box center [1091, 157] width 28 height 17
click at [1077, 292] on link "View" at bounding box center [1091, 290] width 28 height 17
click at [589, 612] on button "2" at bounding box center [593, 612] width 29 height 33
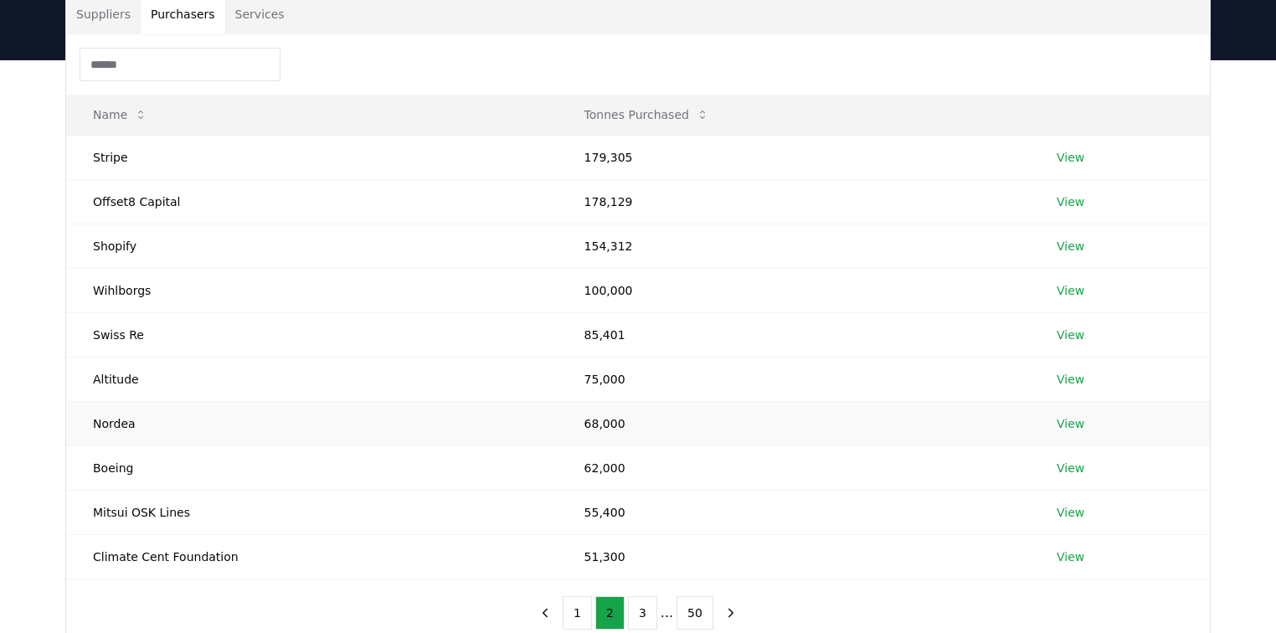
click at [1061, 419] on link "View" at bounding box center [1071, 423] width 28 height 17
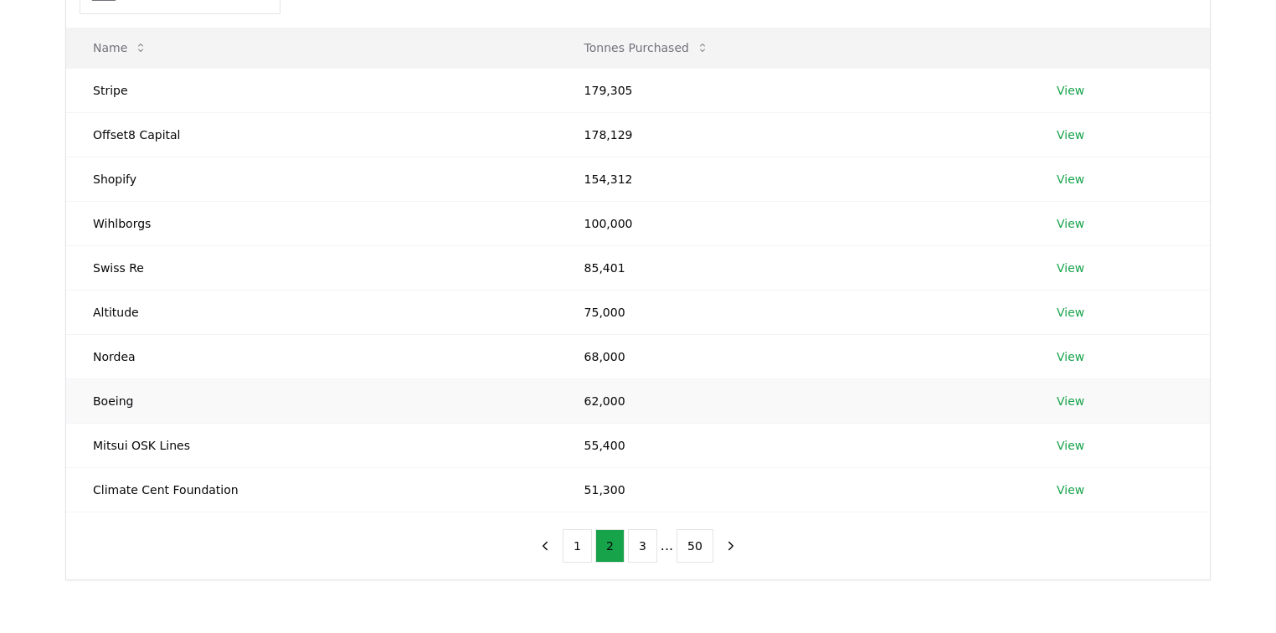
scroll to position [268, 0]
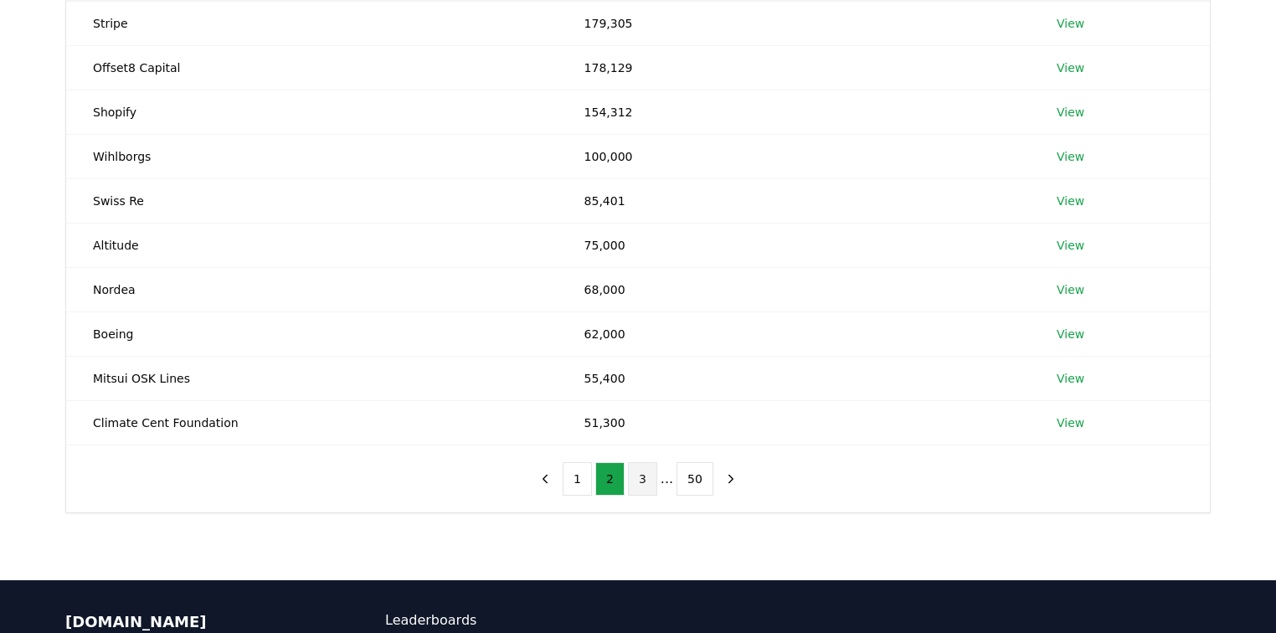
click at [640, 468] on button "3" at bounding box center [642, 478] width 29 height 33
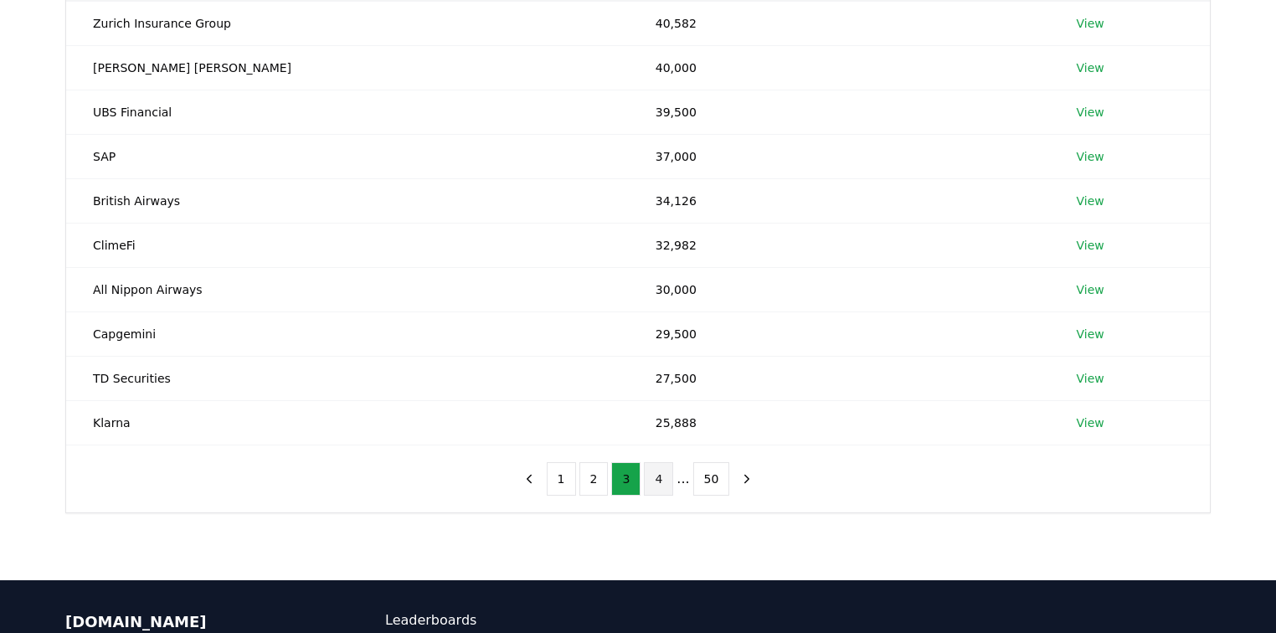
click at [654, 476] on button "4" at bounding box center [658, 478] width 29 height 33
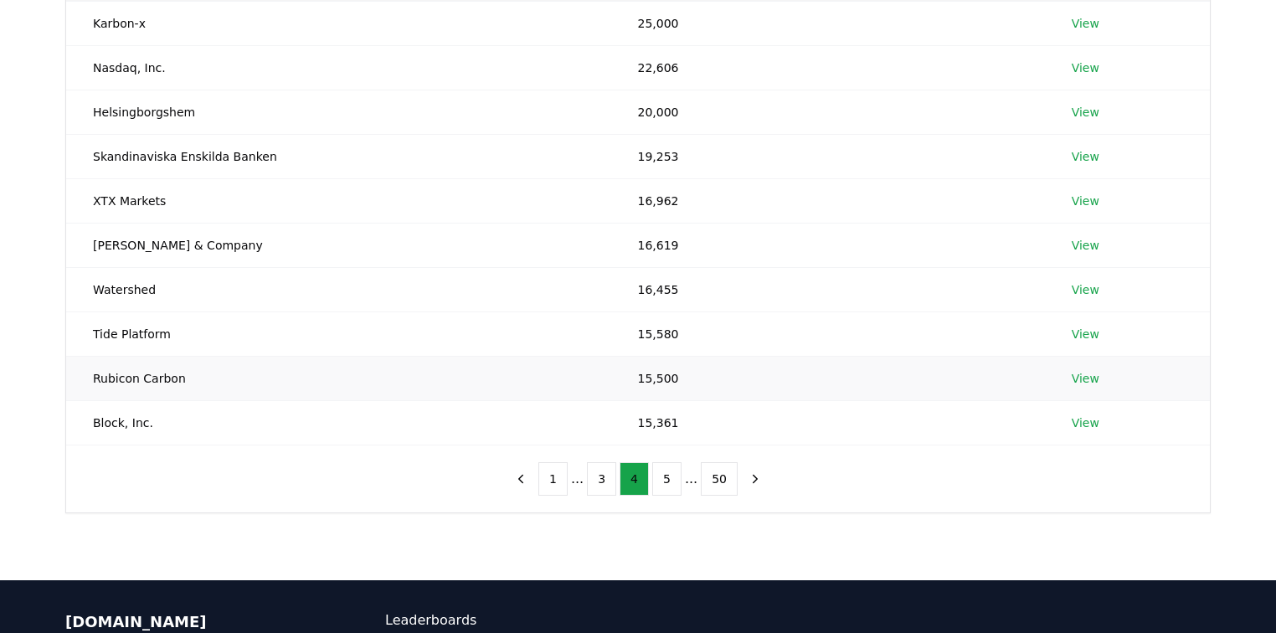
click at [1086, 374] on link "View" at bounding box center [1086, 378] width 28 height 17
click at [663, 478] on button "5" at bounding box center [666, 478] width 29 height 33
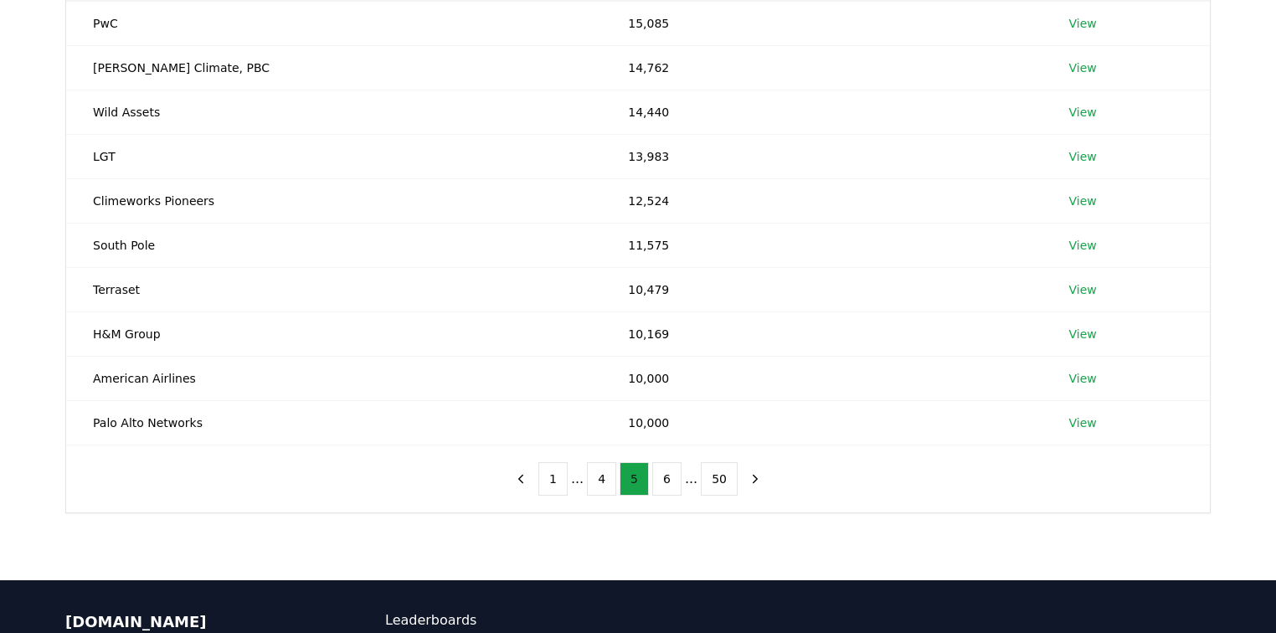
click at [663, 478] on button "6" at bounding box center [666, 478] width 29 height 33
click at [1078, 375] on link "View" at bounding box center [1086, 378] width 28 height 17
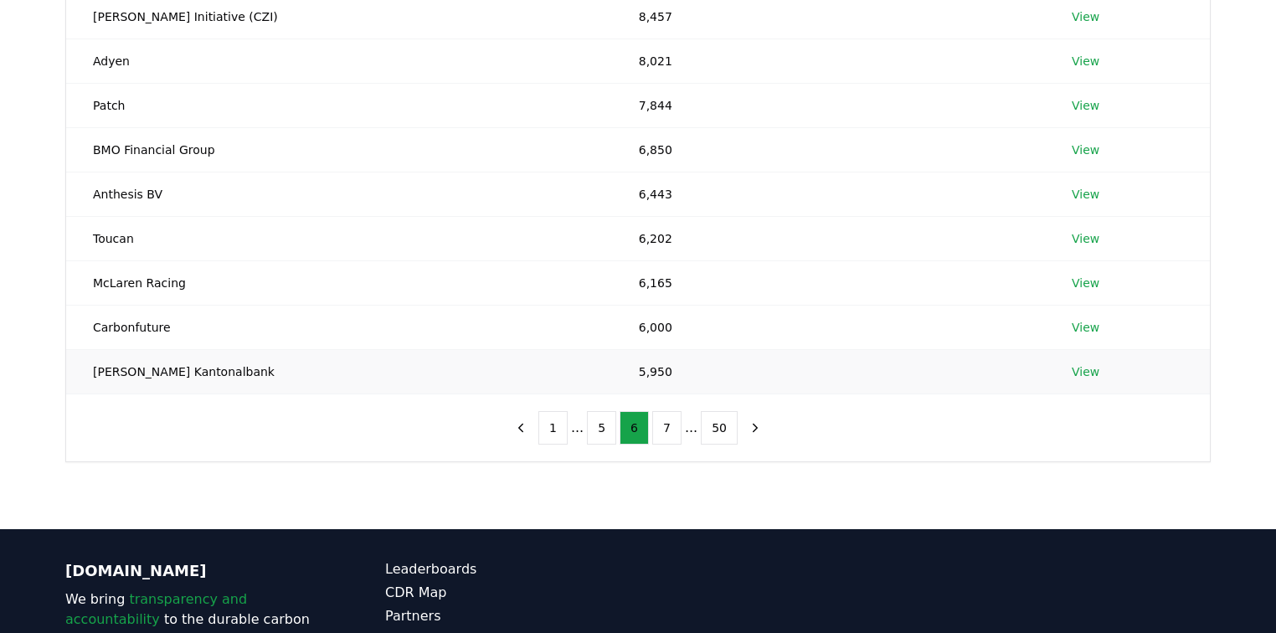
scroll to position [335, 0]
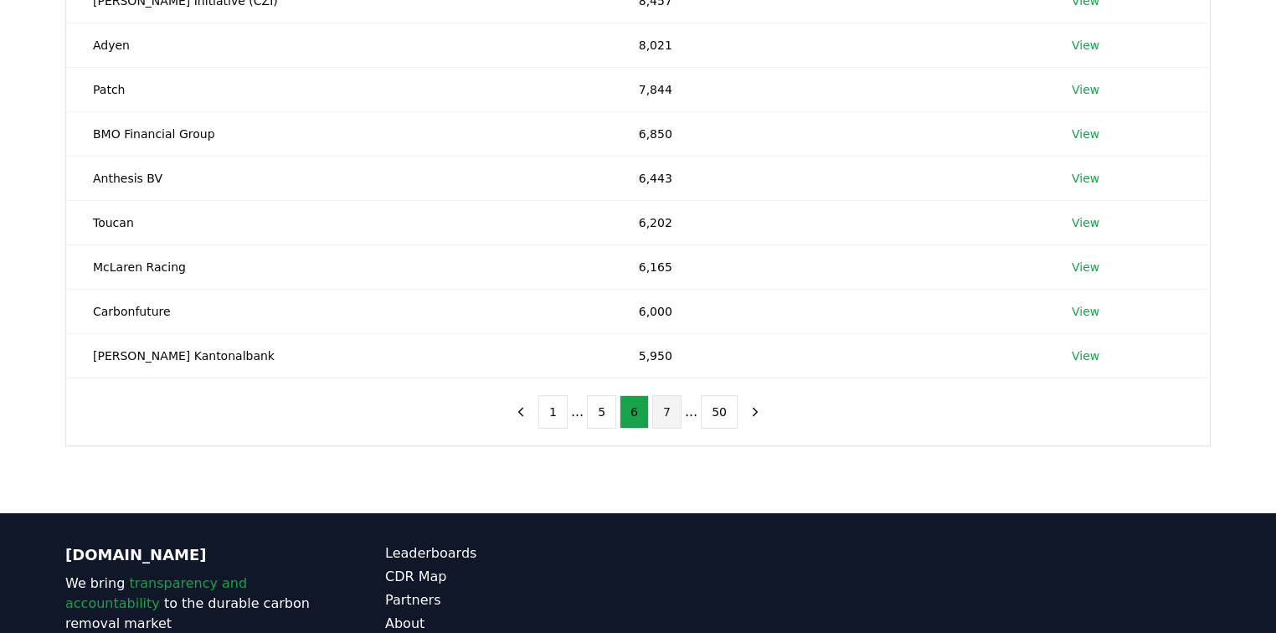
click at [671, 404] on button "7" at bounding box center [666, 411] width 29 height 33
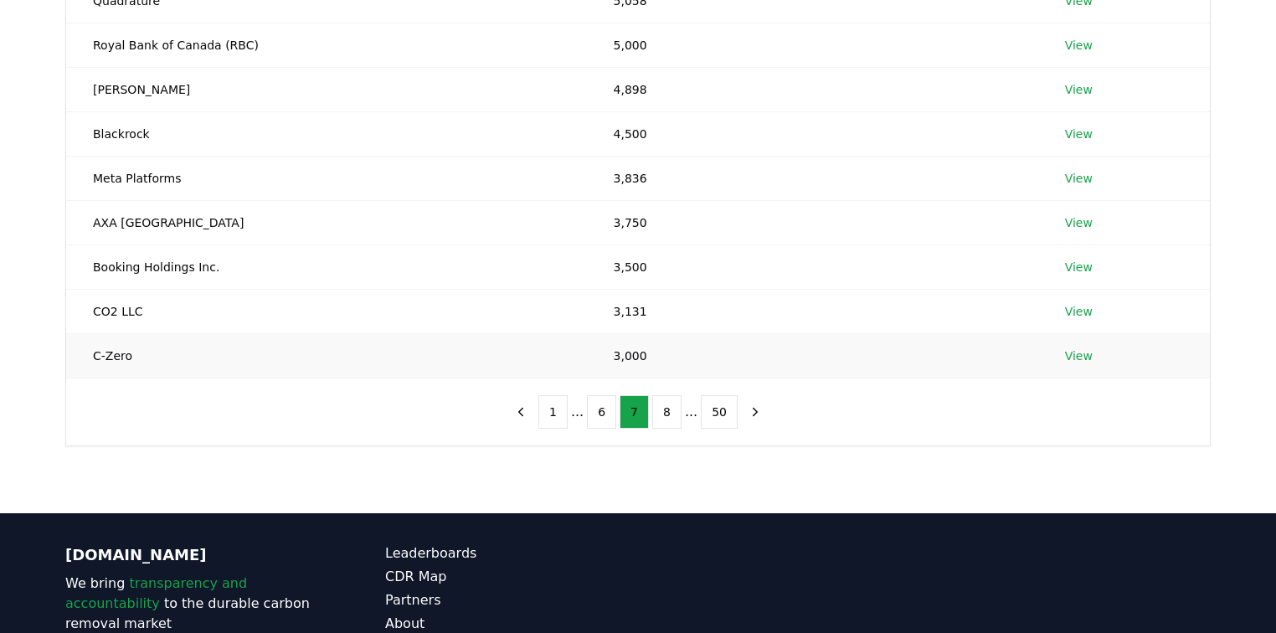
click at [1068, 355] on link "View" at bounding box center [1079, 355] width 28 height 17
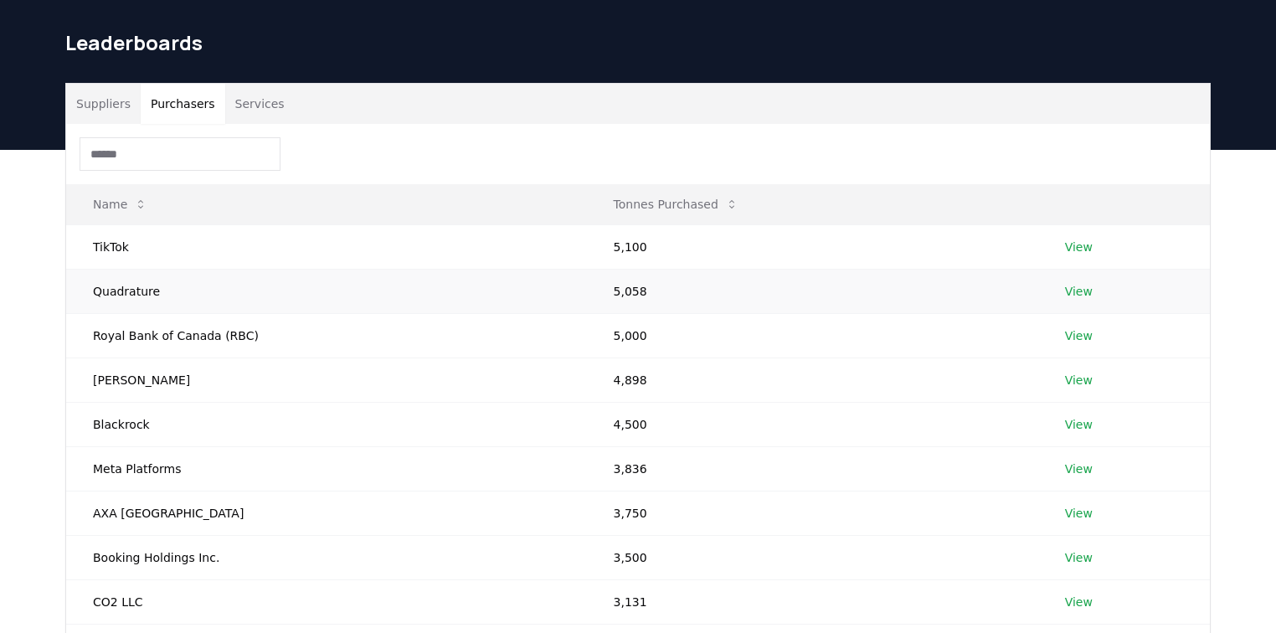
scroll to position [0, 0]
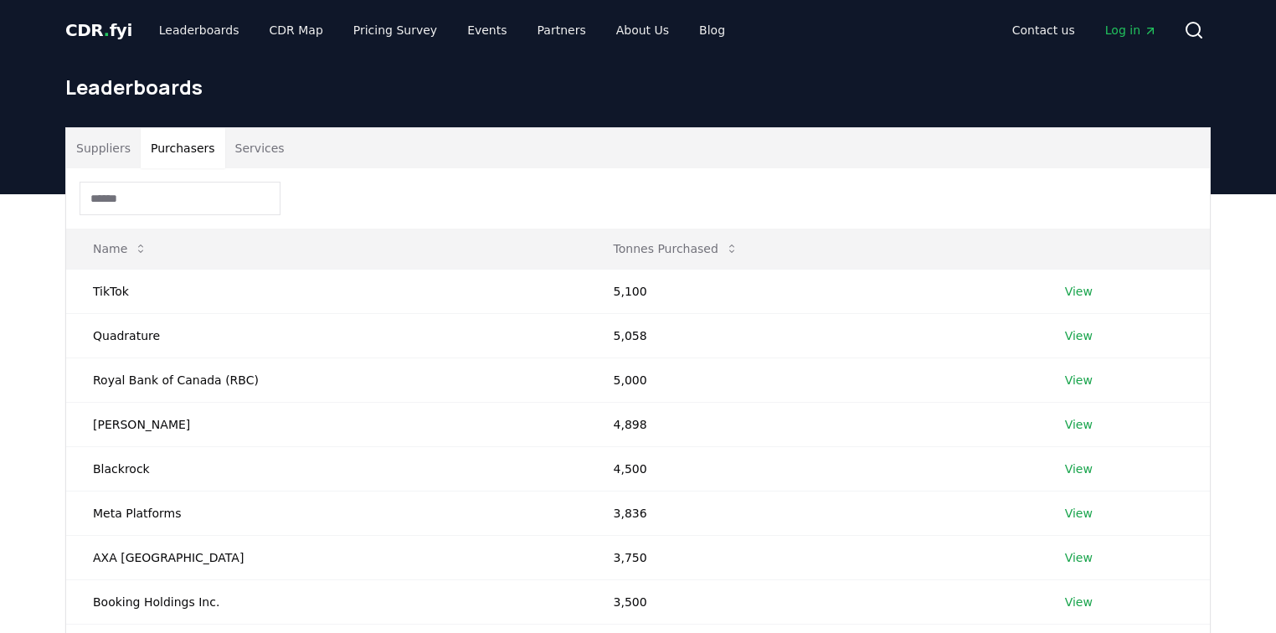
click at [41, 150] on header "Leaderboards" at bounding box center [638, 127] width 1276 height 134
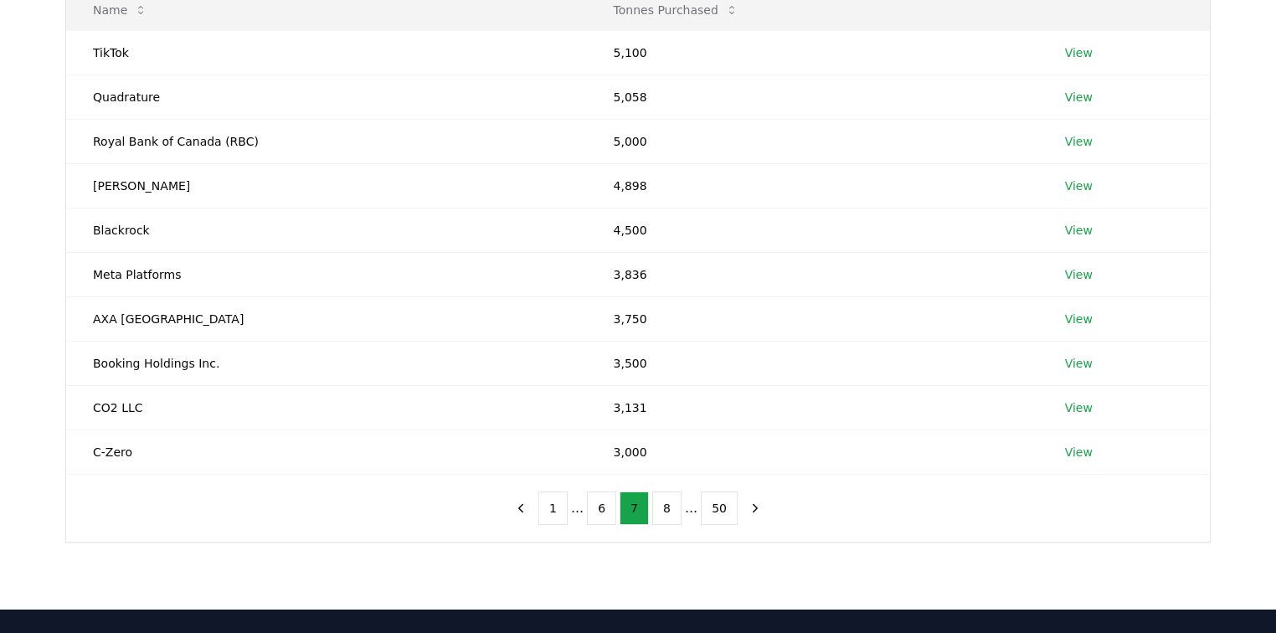
scroll to position [335, 0]
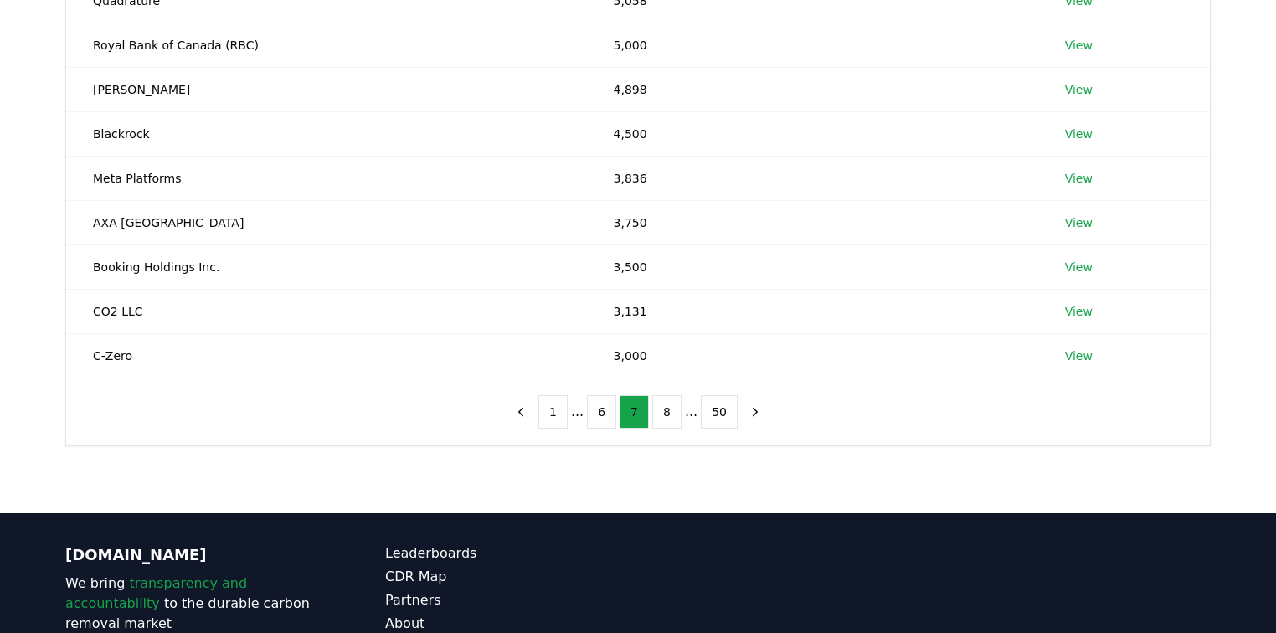
click at [574, 406] on ul "1 ... 6 7 8 ... 50" at bounding box center [637, 411] width 199 height 33
click at [568, 406] on button "1" at bounding box center [552, 411] width 29 height 33
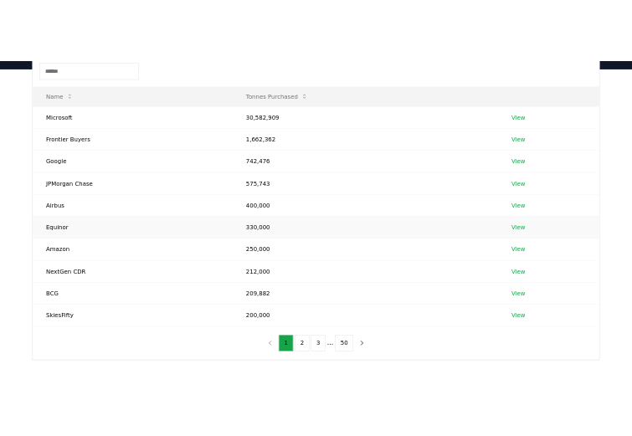
scroll to position [134, 0]
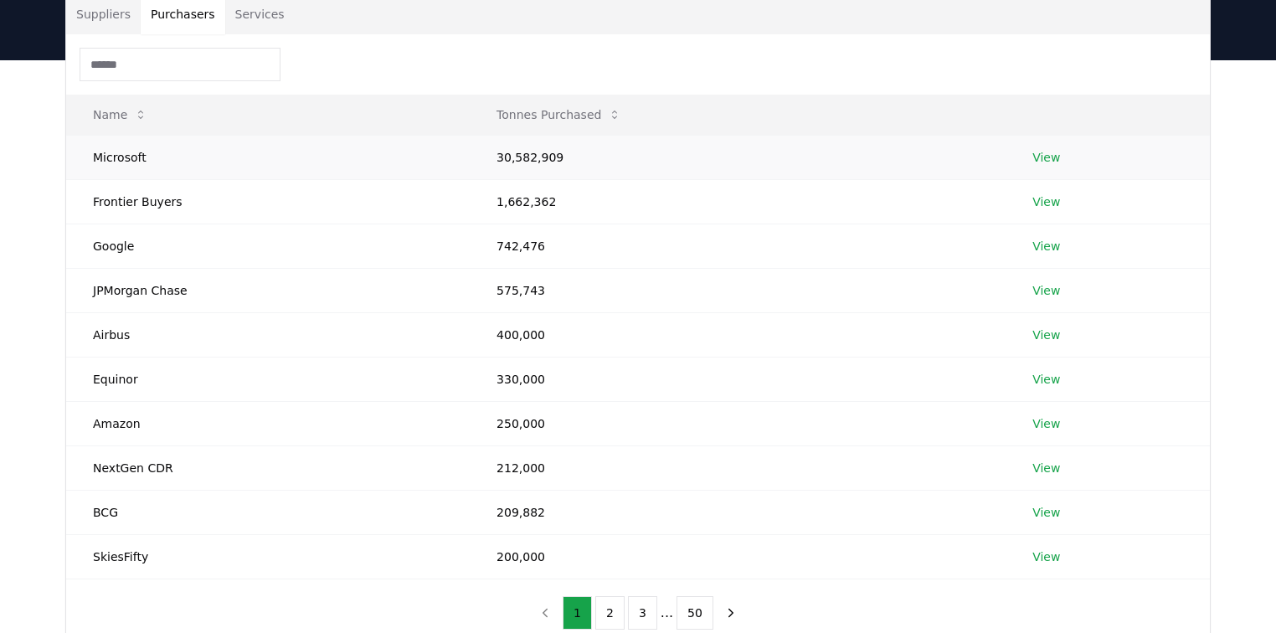
click at [1055, 157] on link "View" at bounding box center [1046, 157] width 28 height 17
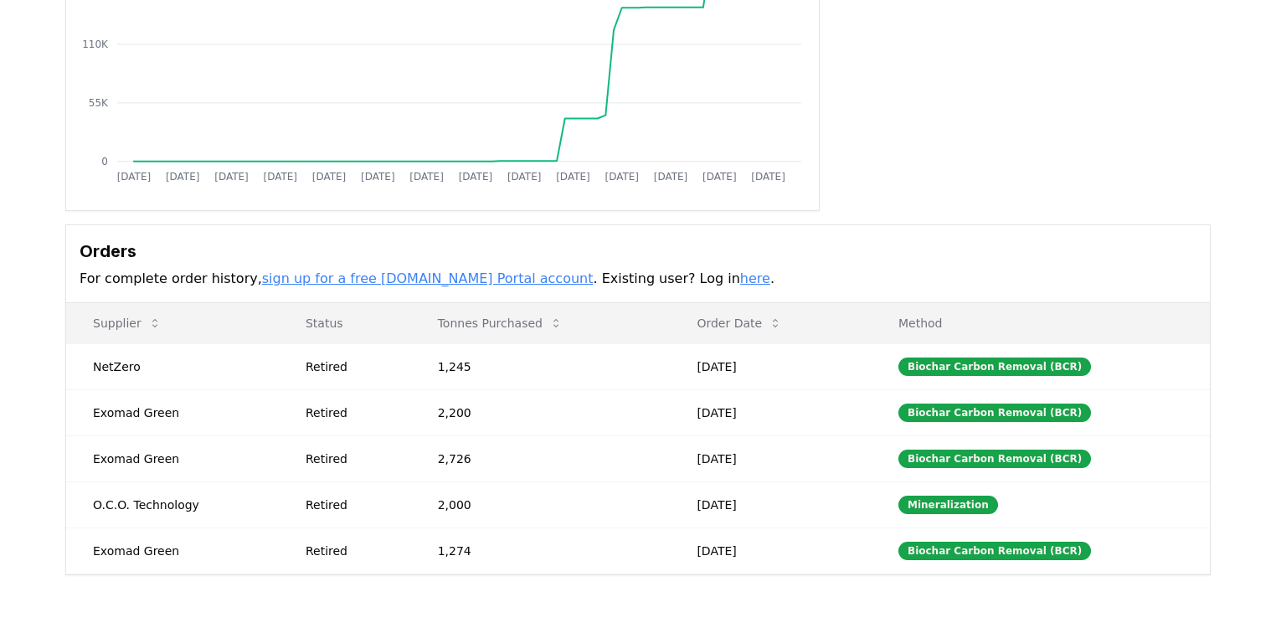
scroll to position [335, 0]
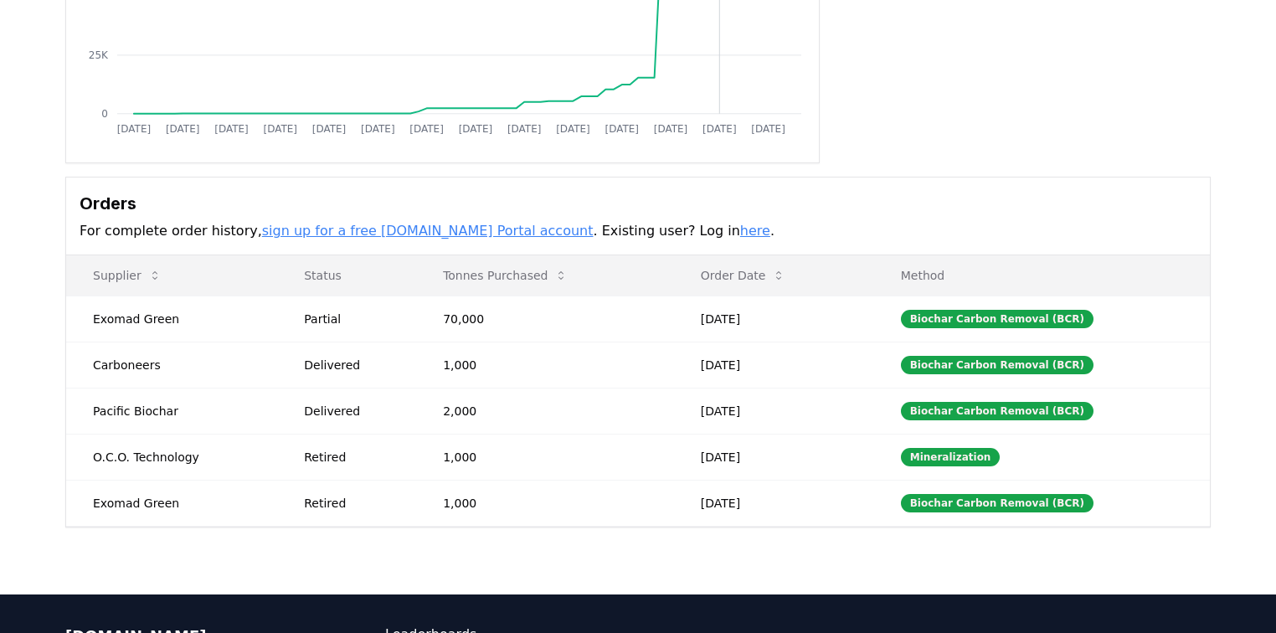
scroll to position [335, 0]
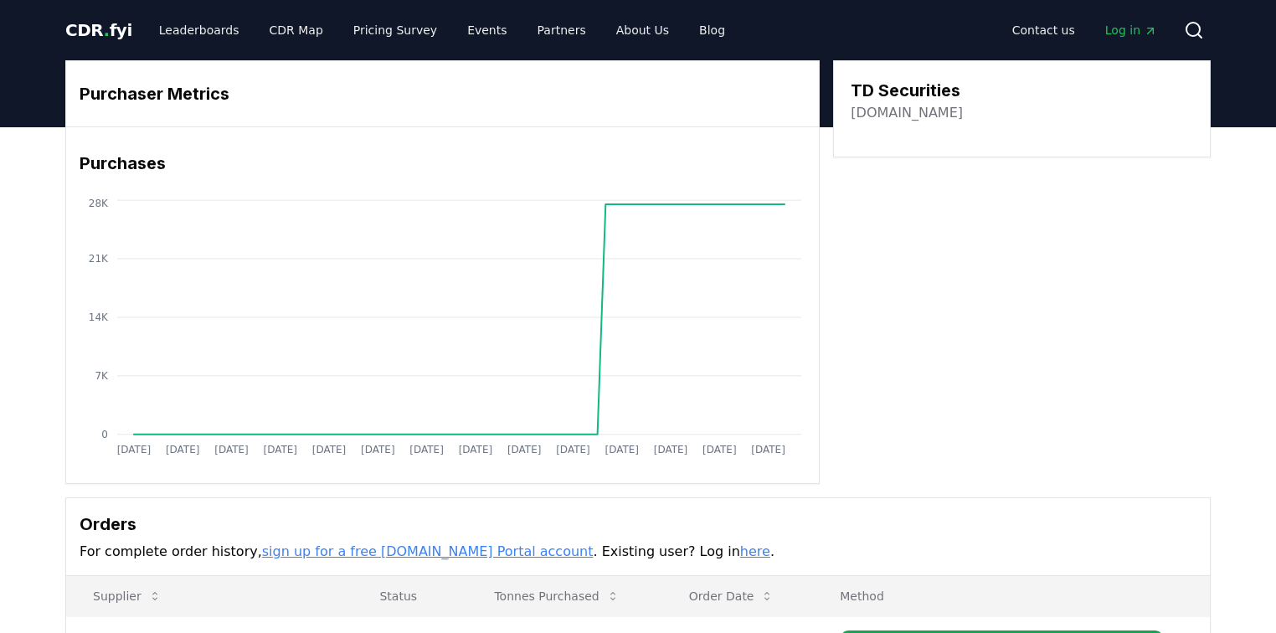
scroll to position [335, 0]
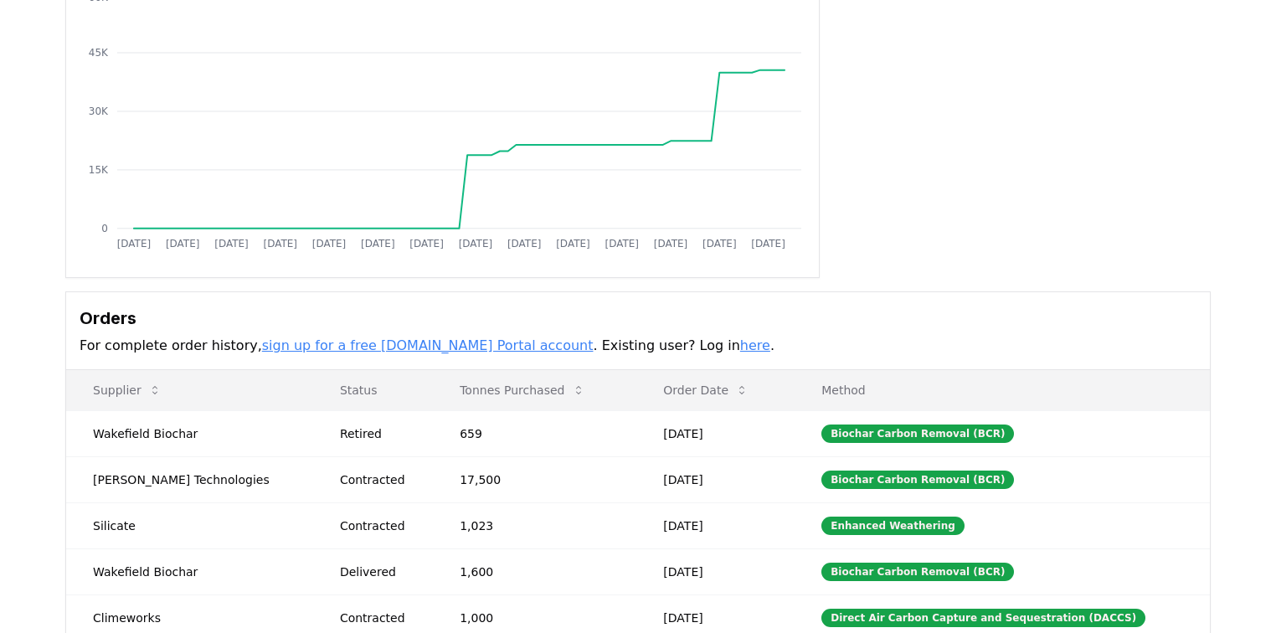
scroll to position [268, 0]
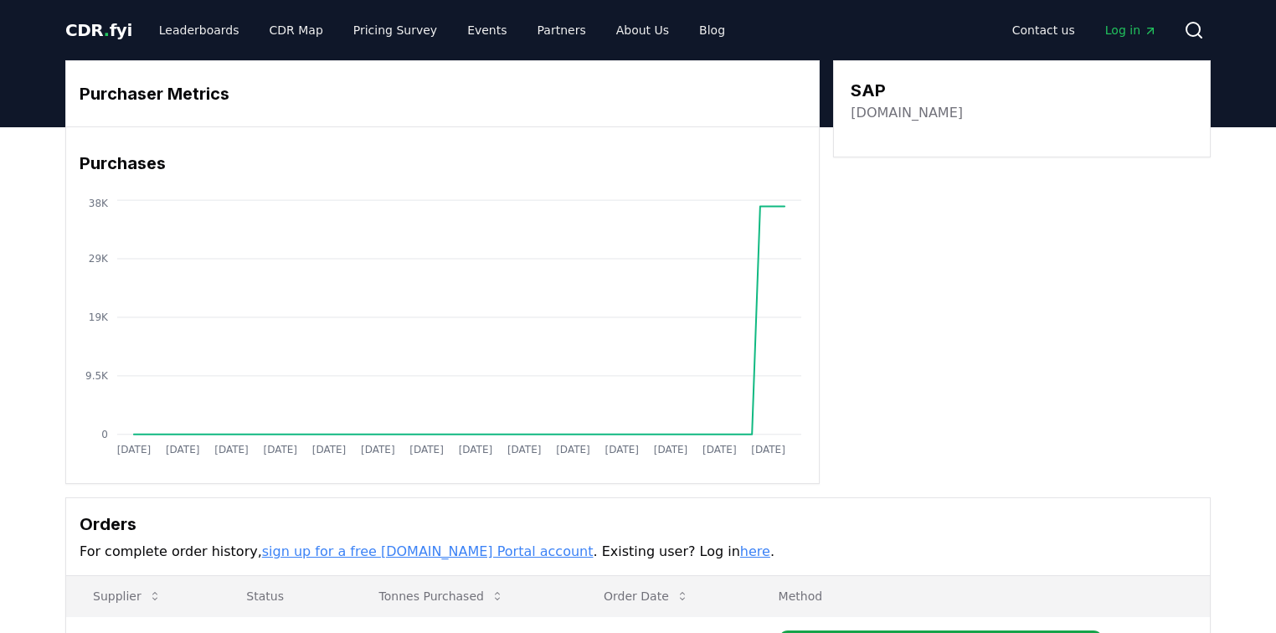
scroll to position [335, 0]
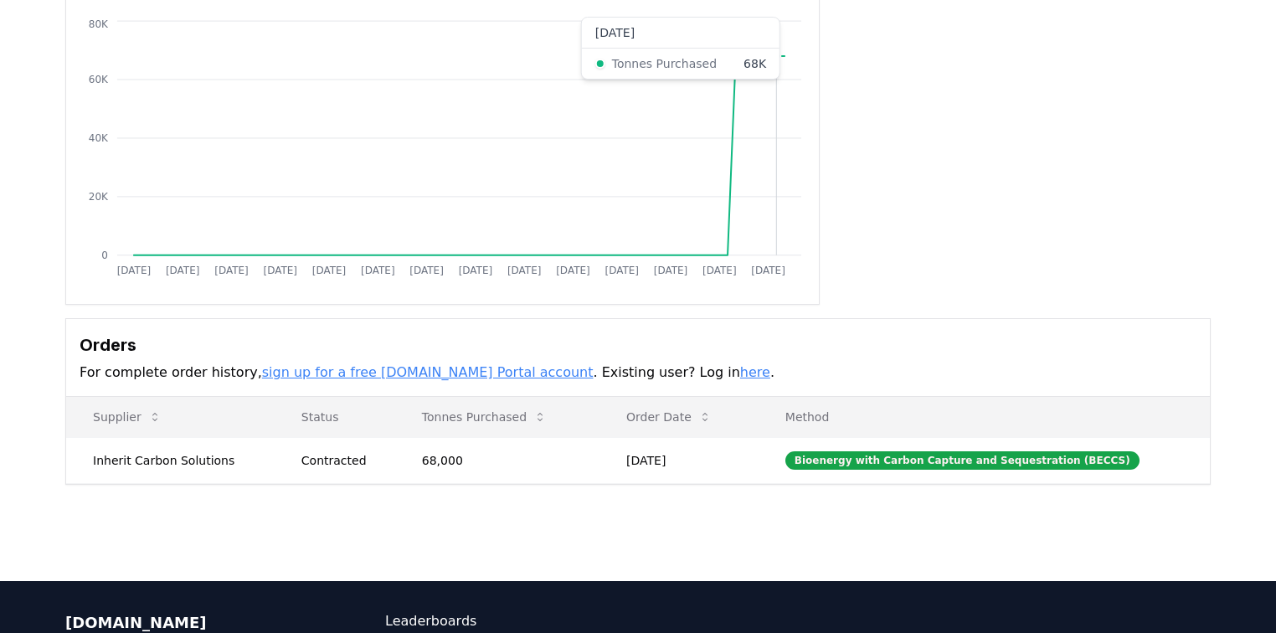
scroll to position [335, 0]
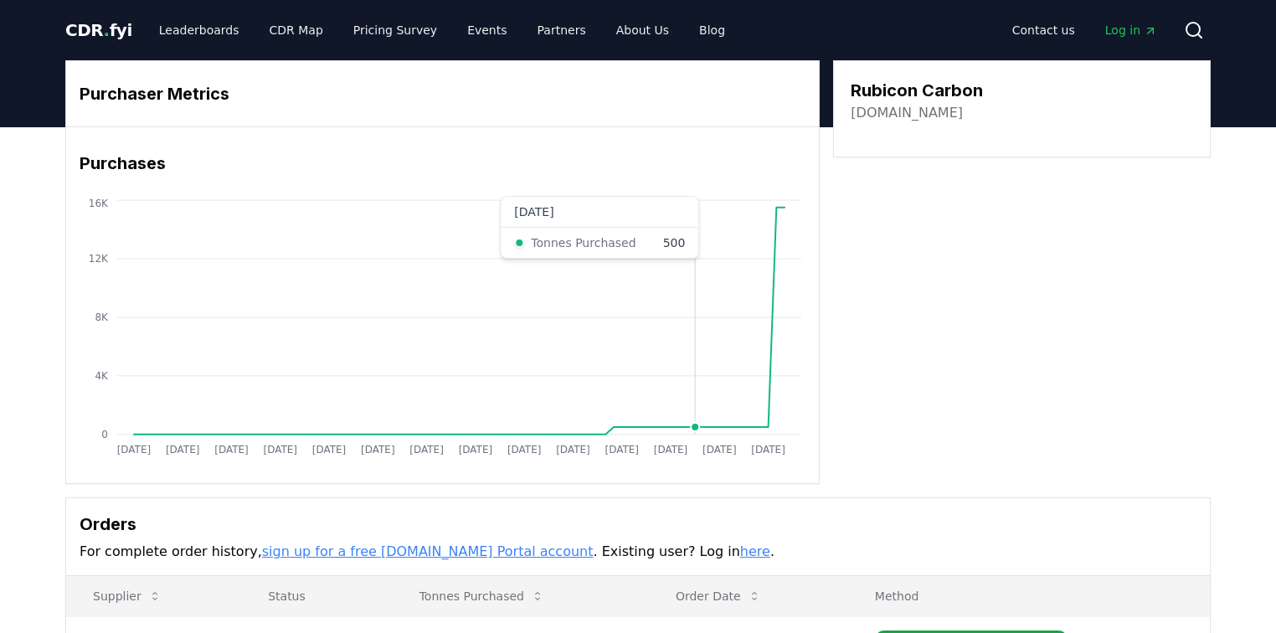
scroll to position [268, 0]
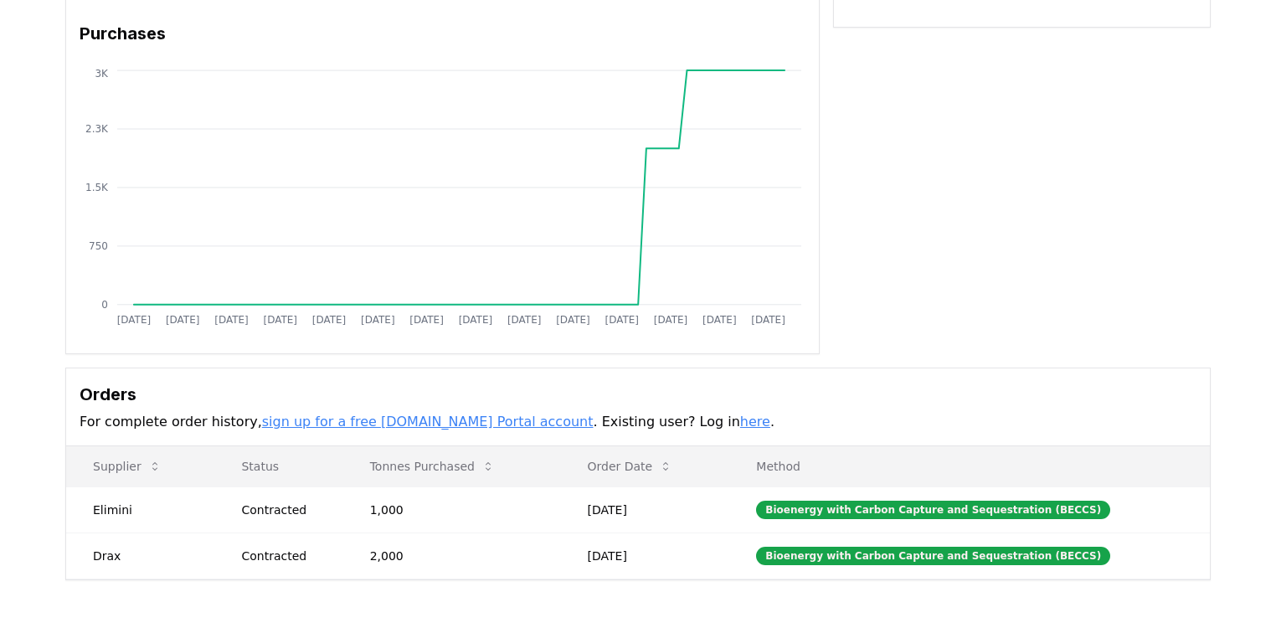
scroll to position [386, 0]
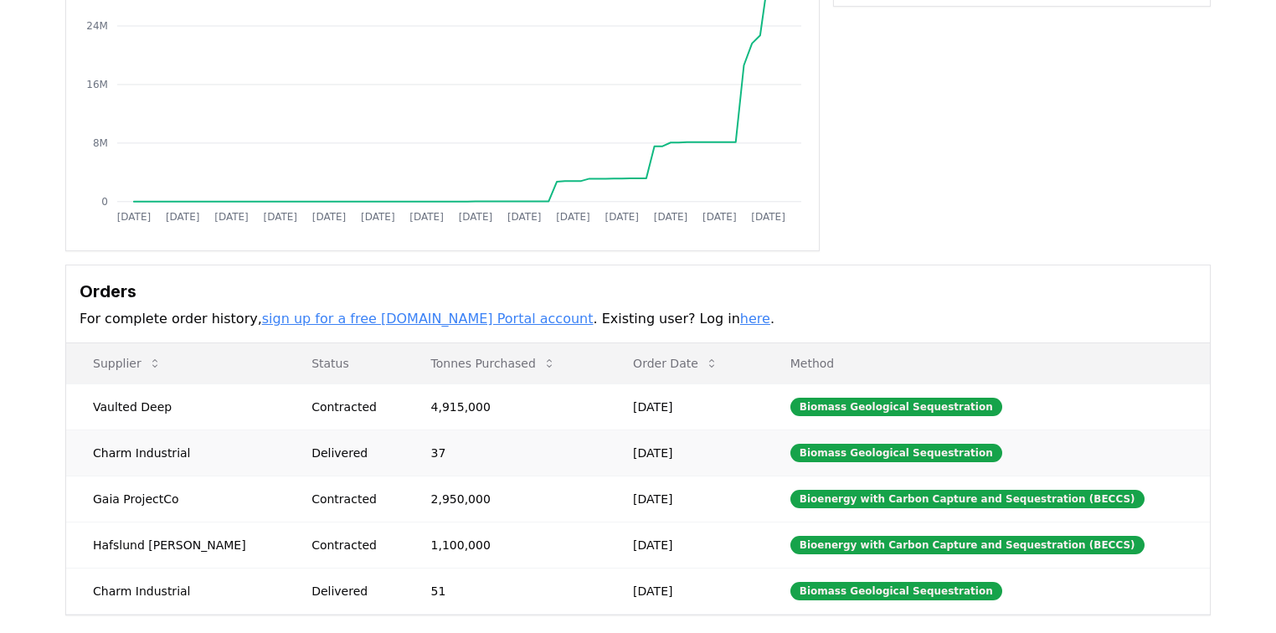
scroll to position [335, 0]
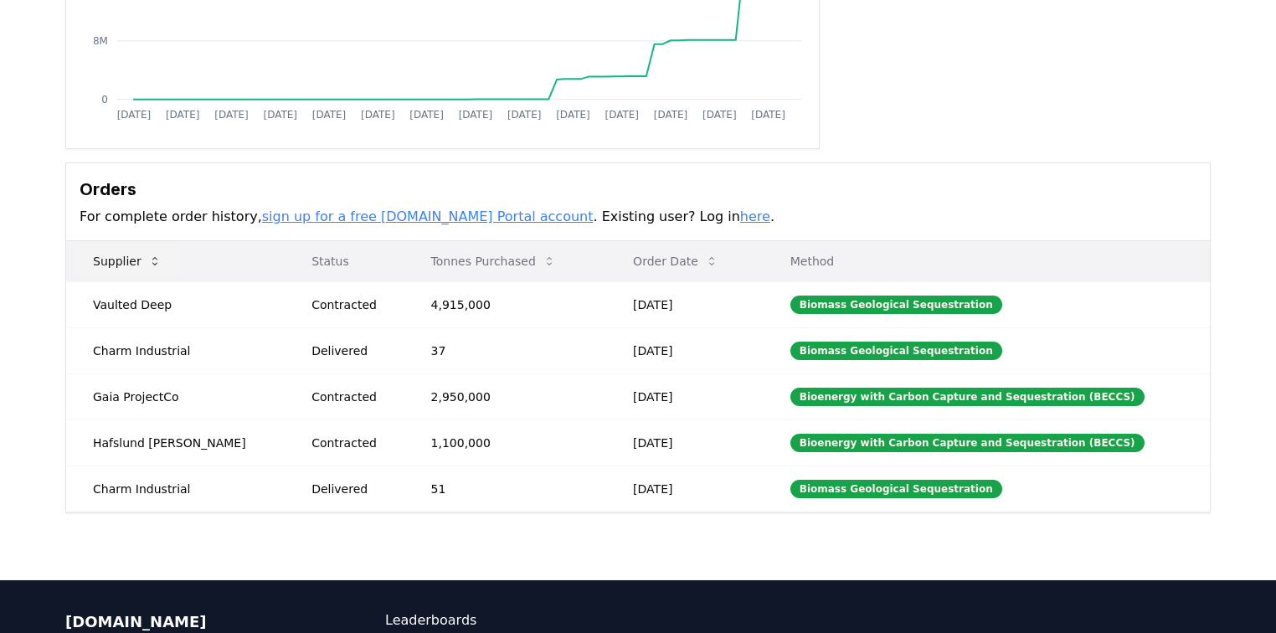
drag, startPoint x: 137, startPoint y: 198, endPoint x: 90, endPoint y: 259, distance: 77.5
click at [90, 259] on button "Supplier" at bounding box center [127, 260] width 95 height 33
drag, startPoint x: 76, startPoint y: 208, endPoint x: 233, endPoint y: 216, distance: 156.8
click at [232, 216] on div "Orders For complete order history, sign up for a free CDR.fyi Portal account . …" at bounding box center [638, 202] width 1144 height 78
click at [347, 178] on h3 "Orders" at bounding box center [638, 189] width 1117 height 25
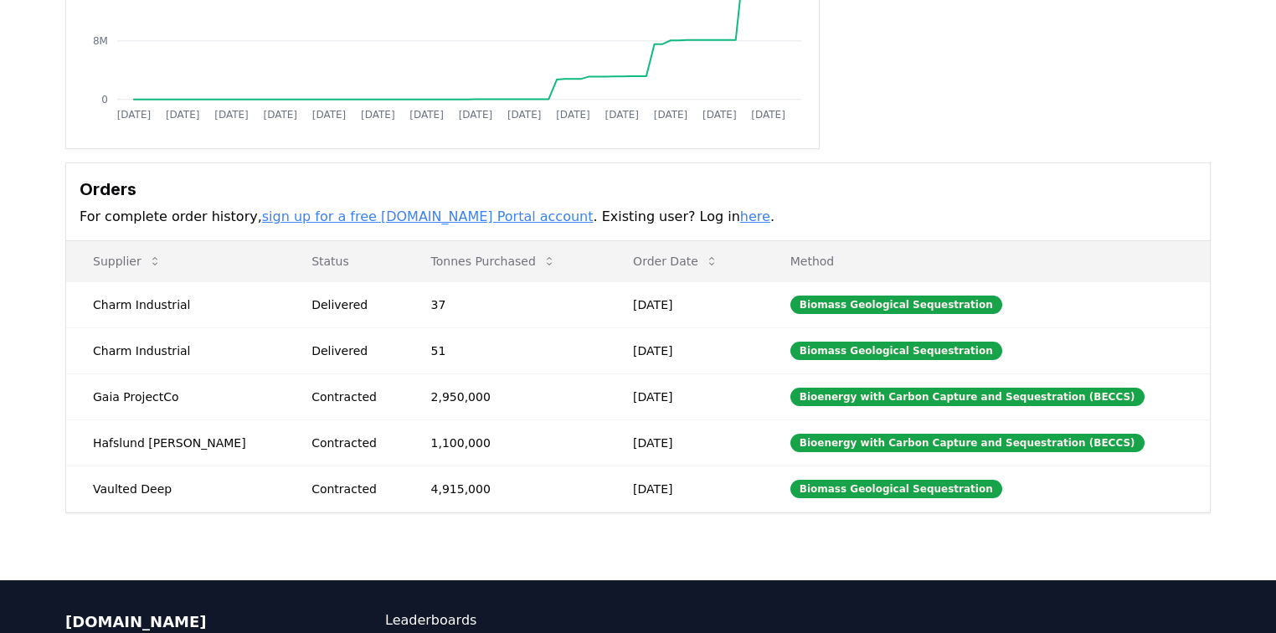
click at [373, 166] on div "Orders For complete order history, sign up for a free CDR.fyi Portal account . …" at bounding box center [638, 202] width 1144 height 78
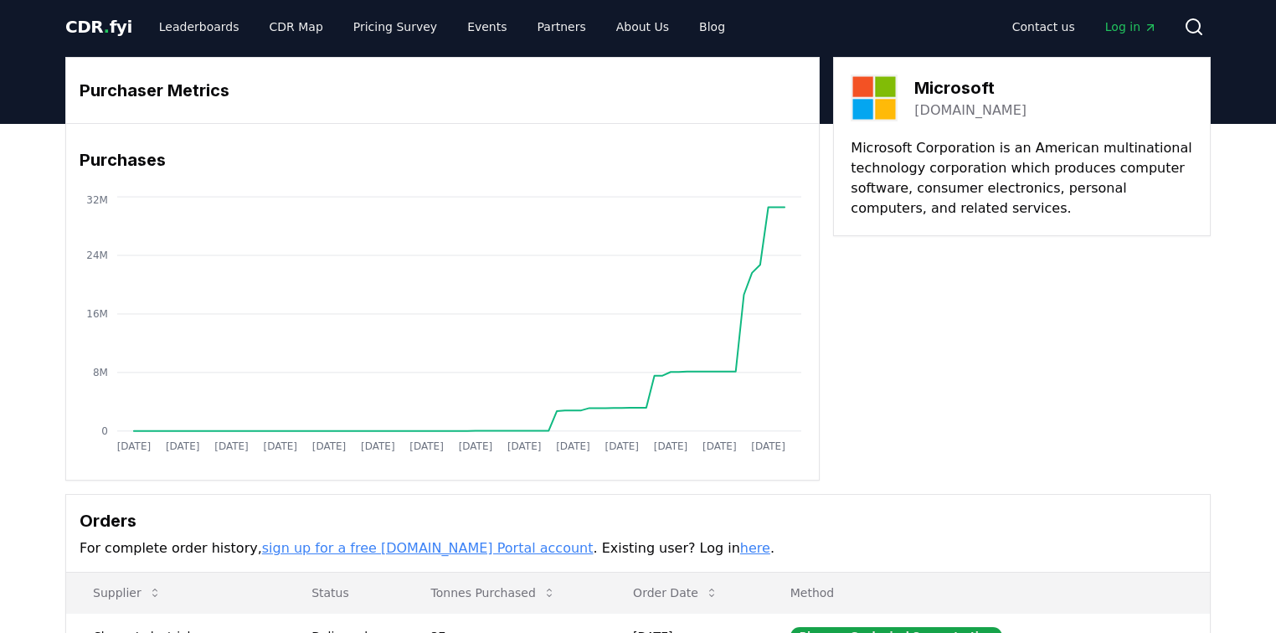
scroll to position [0, 0]
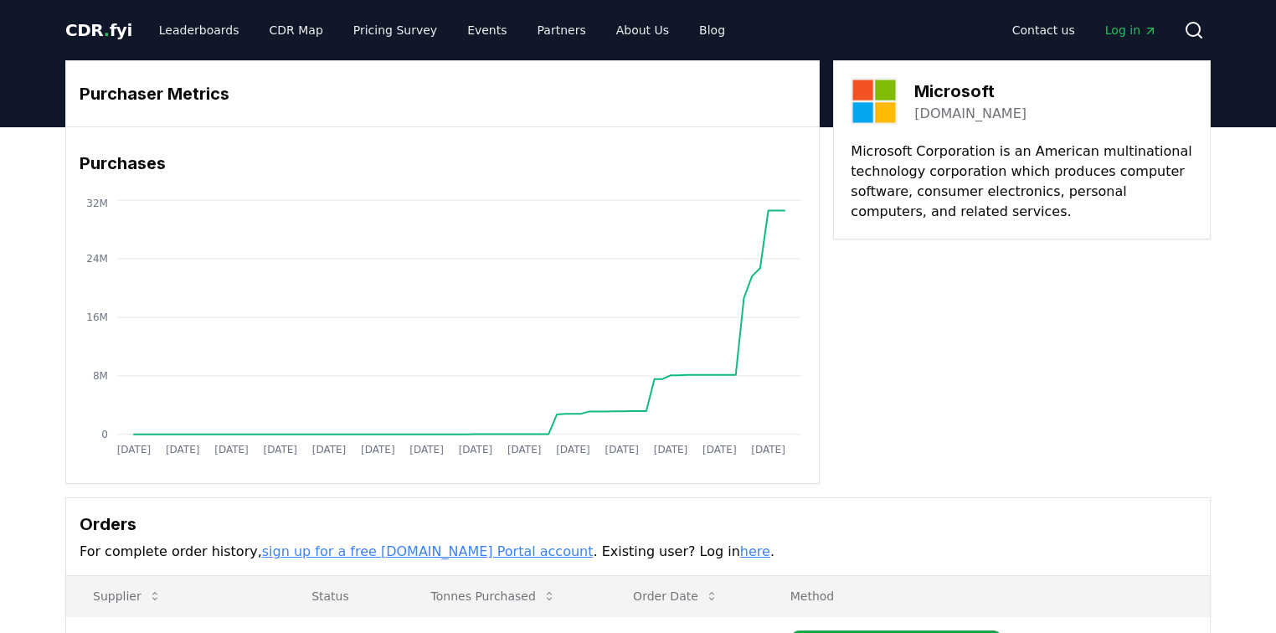
click at [972, 265] on div "Purchaser Metrics Purchases Jan 2019 Jul 2019 Jan 2020 Jul 2020 Jan 2021 Jul 20…" at bounding box center [637, 272] width 1145 height 424
drag, startPoint x: 973, startPoint y: 265, endPoint x: 903, endPoint y: 277, distance: 71.4
click at [903, 277] on div "Purchaser Metrics Purchases Jan 2019 Jul 2019 Jan 2020 Jul 2020 Jan 2021 Jul 20…" at bounding box center [637, 272] width 1145 height 424
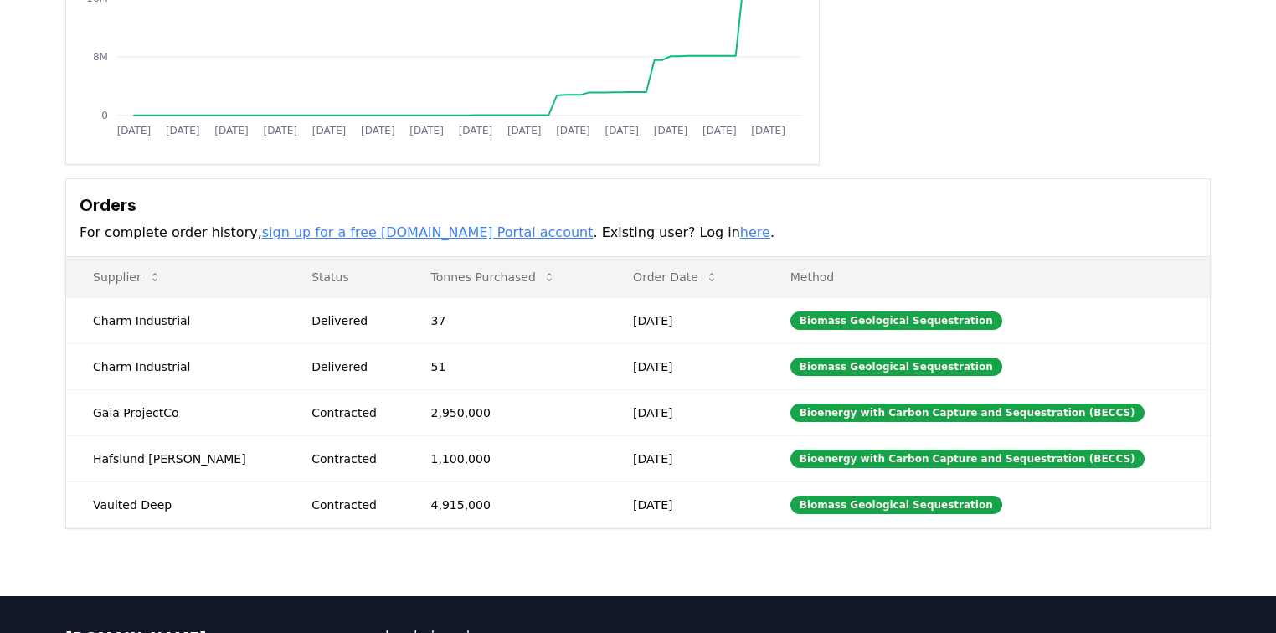
scroll to position [335, 0]
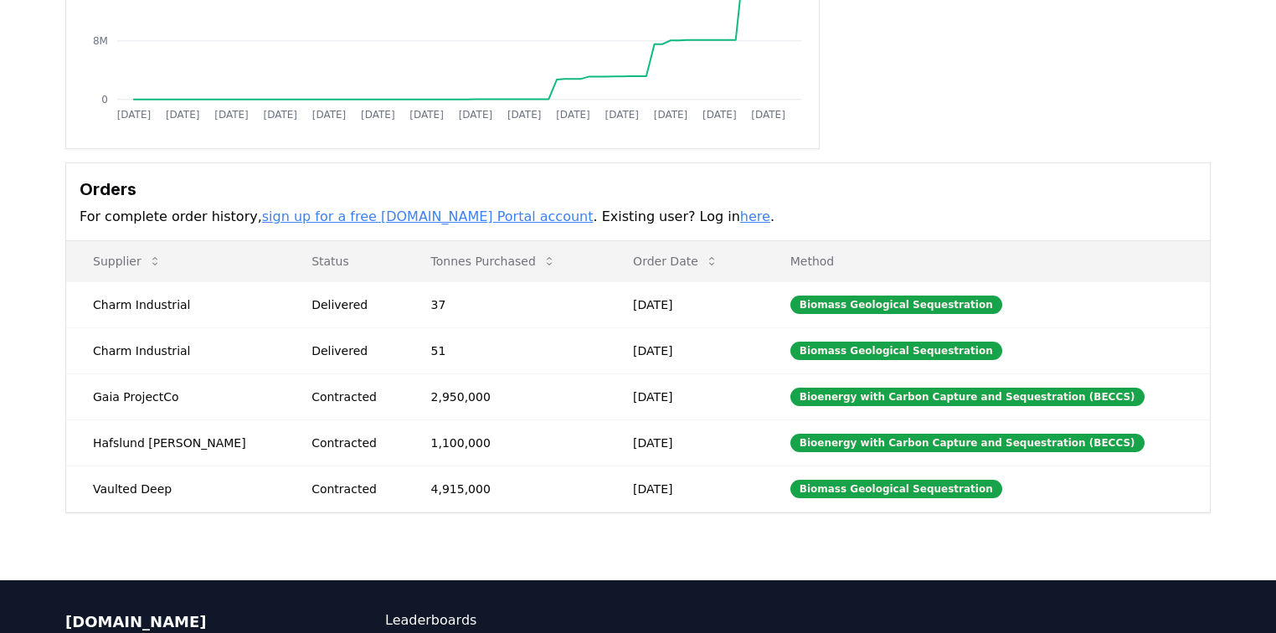
click at [747, 203] on div "Orders For complete order history, sign up for a free CDR.fyi Portal account . …" at bounding box center [638, 202] width 1144 height 78
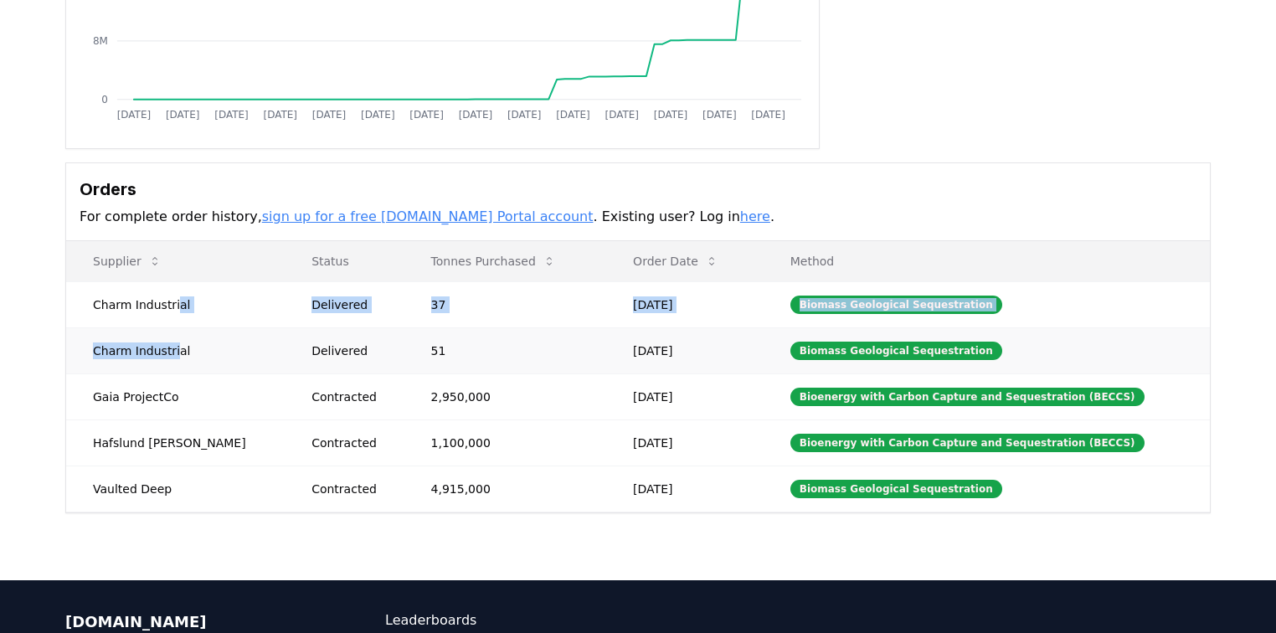
drag, startPoint x: 171, startPoint y: 301, endPoint x: 172, endPoint y: 356, distance: 55.3
click at [172, 356] on tbody "Charm Industrial Delivered 37 Jul 16, 2025 Biomass Geological Sequestration Cha…" at bounding box center [638, 396] width 1144 height 230
click at [172, 356] on td "Charm Industrial" at bounding box center [175, 350] width 219 height 46
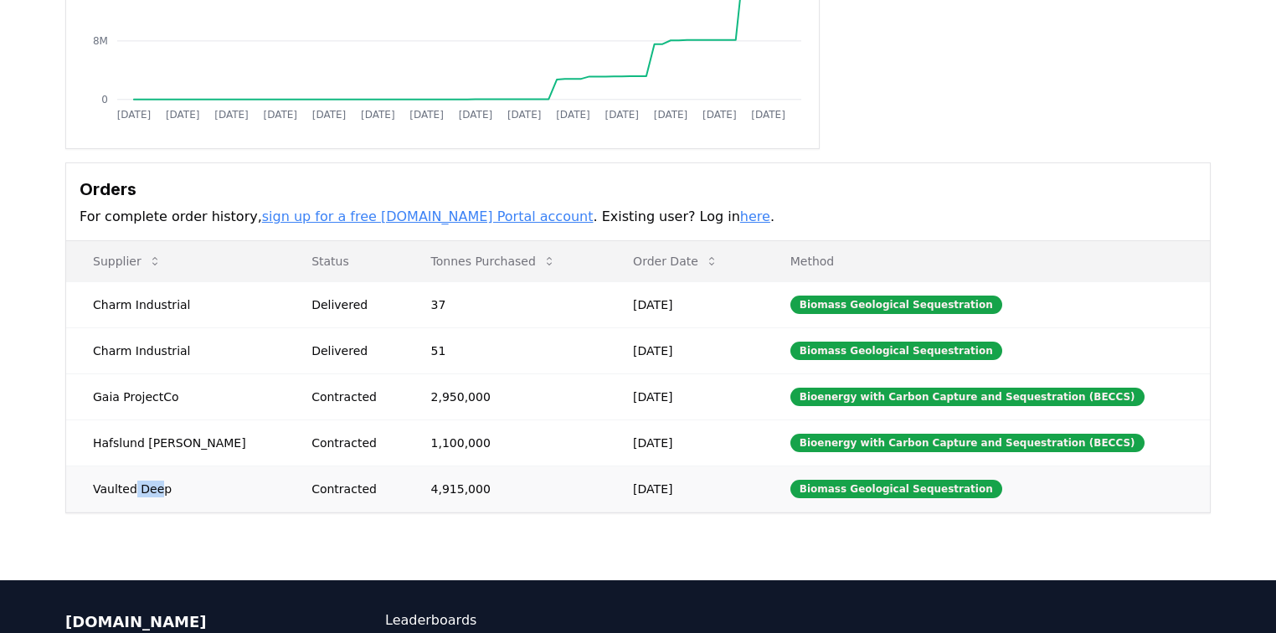
drag, startPoint x: 157, startPoint y: 486, endPoint x: 128, endPoint y: 480, distance: 30.1
click at [128, 480] on td "Vaulted Deep" at bounding box center [175, 489] width 219 height 46
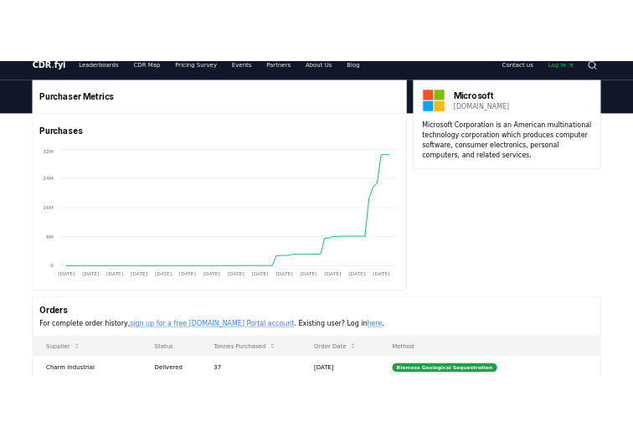
scroll to position [0, 0]
